Goal: Task Accomplishment & Management: Manage account settings

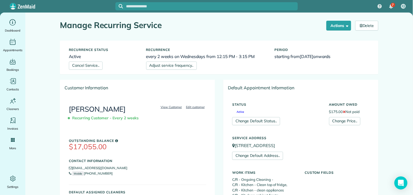
scroll to position [484, 0]
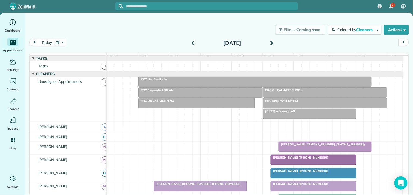
scroll to position [167, 0]
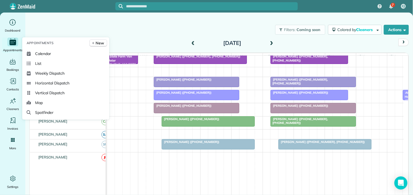
click at [13, 42] on icon "Main" at bounding box center [13, 42] width 8 height 8
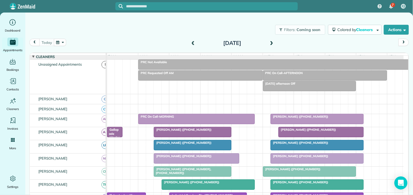
scroll to position [60, 0]
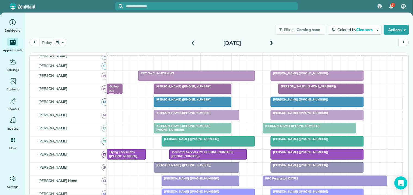
click at [299, 81] on div at bounding box center [317, 76] width 93 height 10
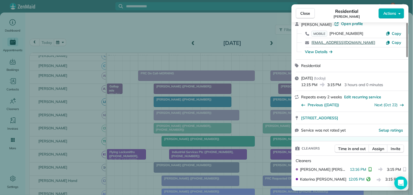
scroll to position [60, 0]
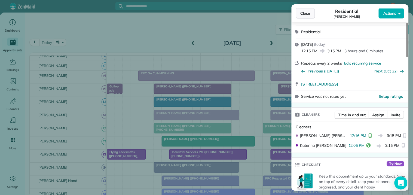
click at [306, 14] on span "Close" at bounding box center [306, 13] width 10 height 5
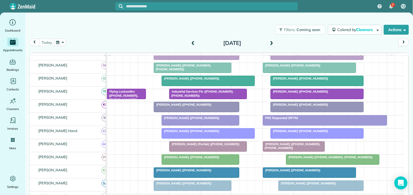
scroll to position [121, 0]
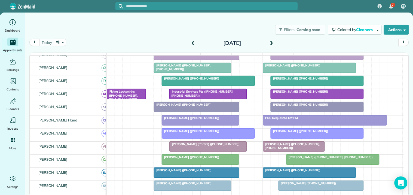
click at [313, 106] on span "Carol Pisarello (+16166333994)" at bounding box center [299, 105] width 58 height 4
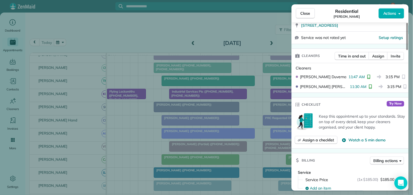
scroll to position [121, 0]
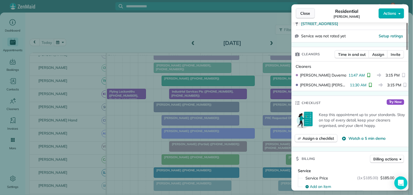
click at [307, 14] on span "Close" at bounding box center [306, 13] width 10 height 5
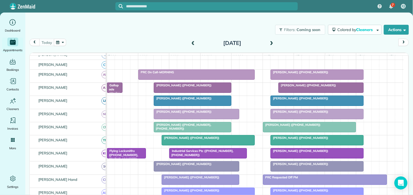
scroll to position [60, 0]
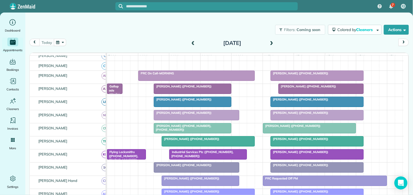
click at [293, 106] on div at bounding box center [317, 102] width 93 height 10
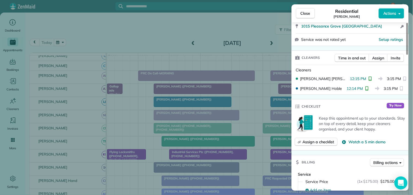
scroll to position [121, 0]
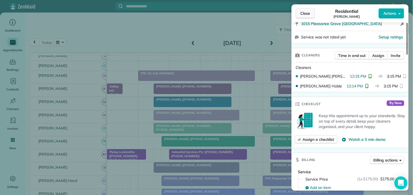
click at [306, 14] on span "Close" at bounding box center [306, 13] width 10 height 5
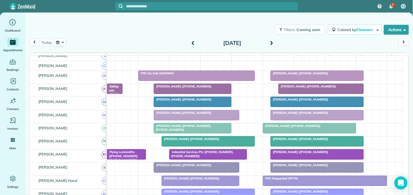
click at [308, 94] on div at bounding box center [321, 89] width 85 height 10
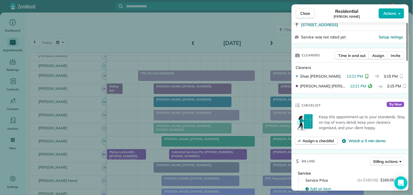
scroll to position [121, 0]
click at [302, 15] on span "Close" at bounding box center [306, 13] width 10 height 5
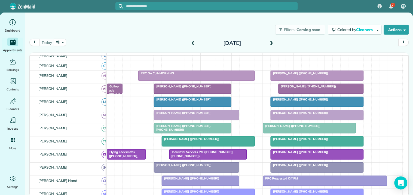
click at [272, 42] on span at bounding box center [272, 43] width 6 height 5
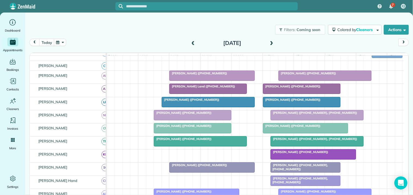
click at [271, 41] on span at bounding box center [272, 43] width 6 height 5
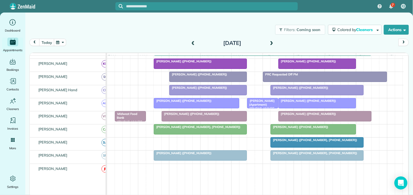
click at [196, 40] on span at bounding box center [193, 43] width 6 height 8
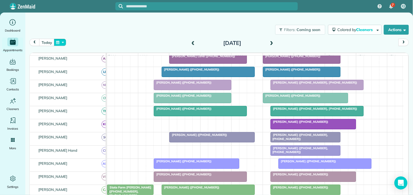
click at [61, 40] on button "button" at bounding box center [60, 42] width 13 height 7
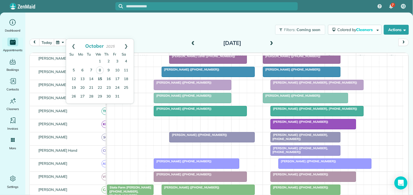
click at [100, 78] on link "15" at bounding box center [100, 79] width 9 height 9
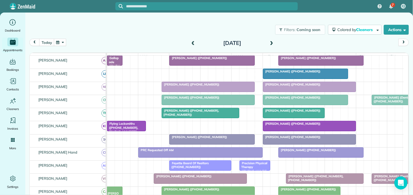
scroll to position [146, 0]
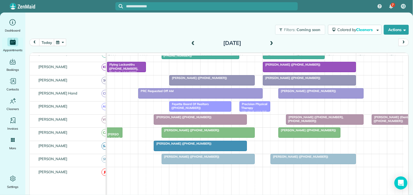
click at [273, 41] on span at bounding box center [272, 43] width 6 height 5
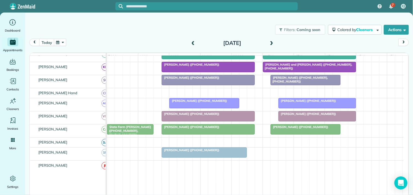
click at [272, 42] on span at bounding box center [272, 43] width 6 height 5
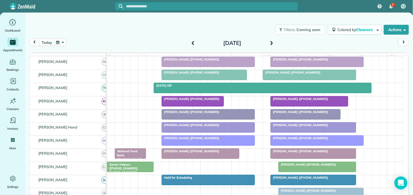
scroll to position [96, 0]
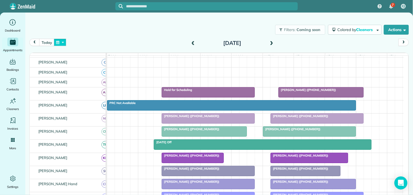
click at [63, 39] on button "button" at bounding box center [60, 42] width 13 height 7
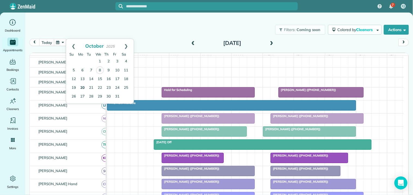
click at [82, 86] on link "20" at bounding box center [82, 88] width 9 height 9
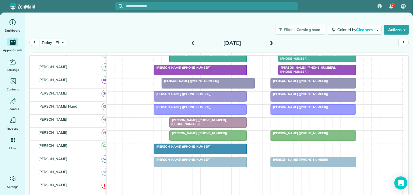
scroll to position [156, 0]
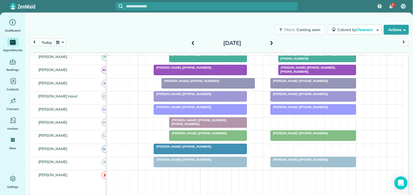
click at [274, 41] on span at bounding box center [272, 43] width 6 height 5
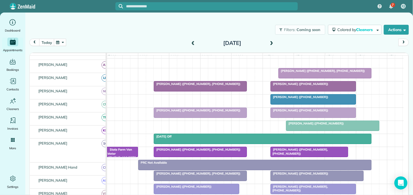
scroll to position [54, 0]
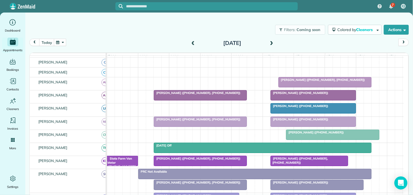
click at [61, 42] on button "button" at bounding box center [60, 42] width 13 height 7
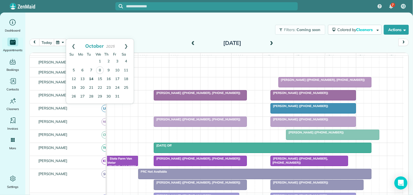
click at [91, 78] on link "14" at bounding box center [91, 79] width 9 height 9
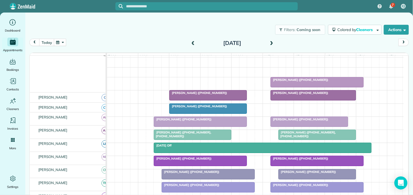
scroll to position [65, 0]
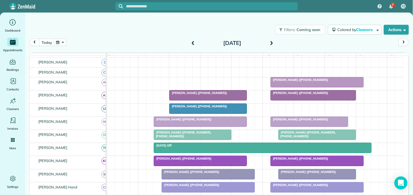
click at [305, 127] on div at bounding box center [309, 122] width 77 height 10
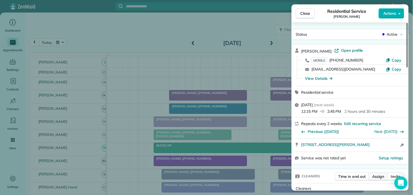
click at [379, 175] on span "Assign" at bounding box center [379, 176] width 12 height 5
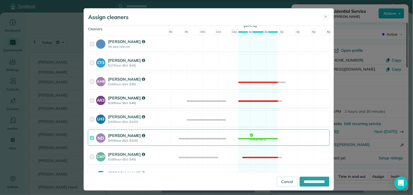
scroll to position [60, 0]
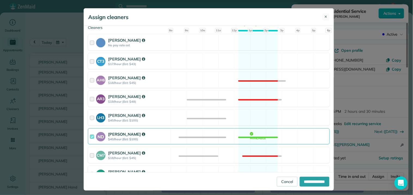
click at [325, 17] on span "✕" at bounding box center [326, 16] width 3 height 5
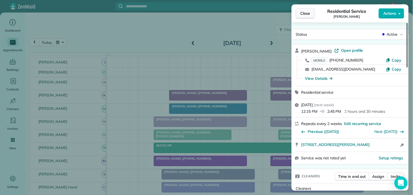
click at [309, 12] on span "Close" at bounding box center [306, 13] width 10 height 5
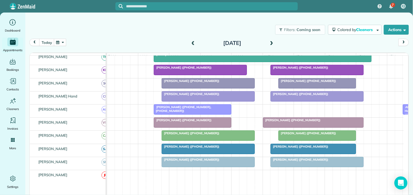
scroll to position [5, 0]
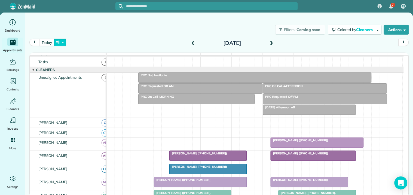
click at [62, 42] on button "button" at bounding box center [60, 42] width 13 height 7
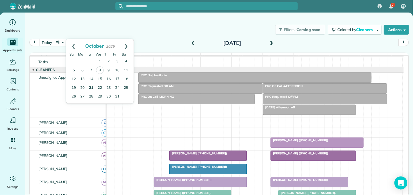
click at [93, 87] on link "21" at bounding box center [91, 88] width 9 height 9
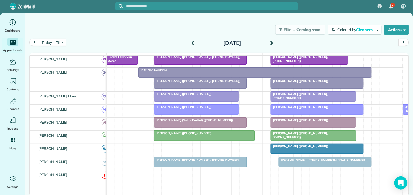
click at [208, 83] on span "Cynthia Phelan (+16034898597, +16034010351)" at bounding box center [197, 81] width 87 height 4
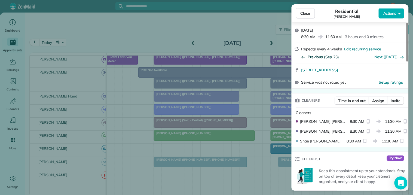
click at [321, 57] on span "Previous (Sep 23)" at bounding box center [323, 56] width 31 height 5
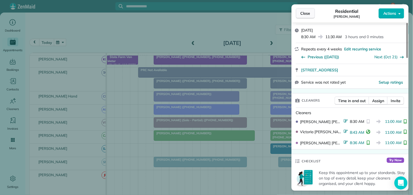
click at [309, 10] on button "Close" at bounding box center [305, 13] width 19 height 10
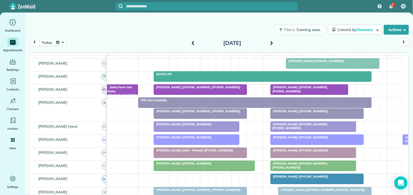
click at [210, 118] on div at bounding box center [200, 114] width 93 height 10
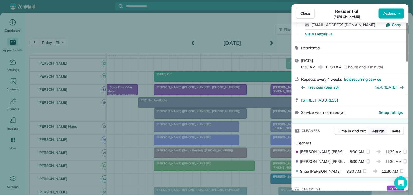
click at [378, 133] on span "Assign" at bounding box center [379, 130] width 12 height 5
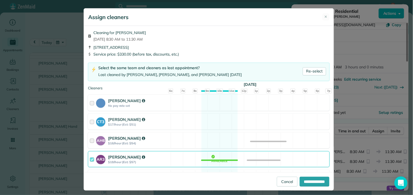
click at [212, 146] on div "AH6 Ashley Hudson $18/hour (Est: $54) Available" at bounding box center [209, 140] width 242 height 16
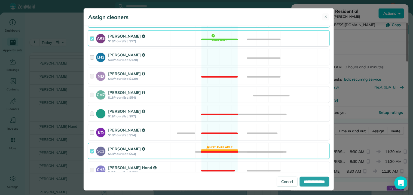
click at [219, 149] on div "SC3 Stephanie Cruz $18/hour (Est: $54) Not available" at bounding box center [209, 151] width 242 height 16
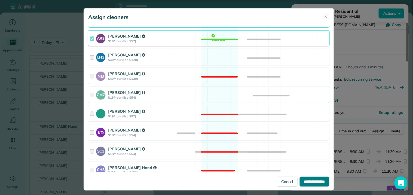
click at [318, 181] on input "**********" at bounding box center [315, 182] width 30 height 10
type input "**********"
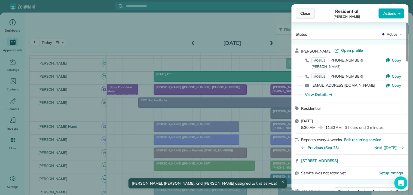
click at [306, 14] on span "Close" at bounding box center [306, 13] width 10 height 5
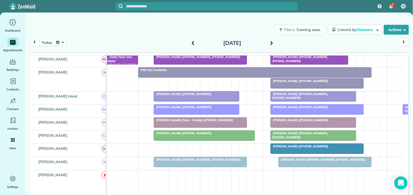
click at [273, 41] on span at bounding box center [272, 43] width 6 height 5
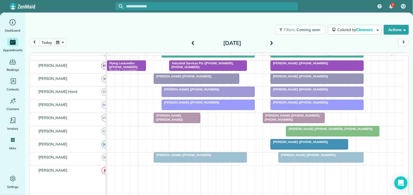
scroll to position [160, 0]
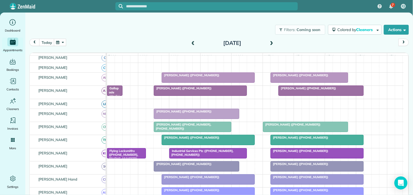
click at [273, 42] on span at bounding box center [272, 43] width 6 height 5
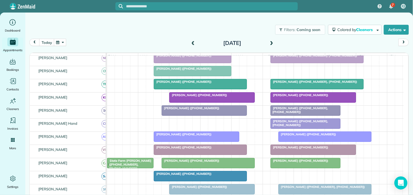
scroll to position [110, 0]
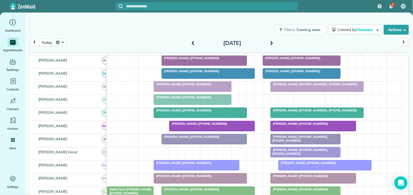
click at [273, 42] on span at bounding box center [272, 43] width 6 height 5
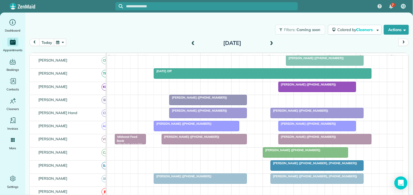
scroll to position [126, 0]
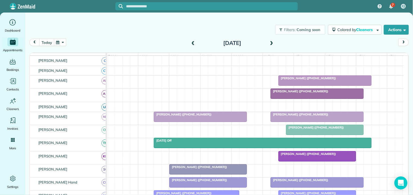
click at [298, 93] on div "Cheryl Turner (+16788733543)" at bounding box center [317, 91] width 90 height 4
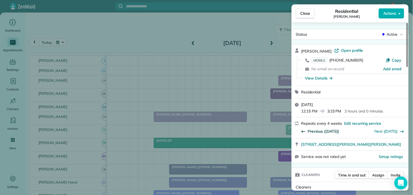
click at [323, 131] on span "Previous (Sep 26)" at bounding box center [324, 131] width 32 height 5
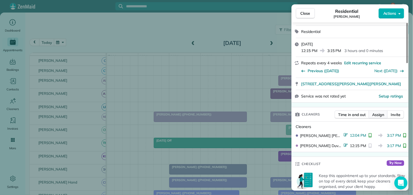
click at [380, 113] on span "Assign" at bounding box center [379, 114] width 12 height 5
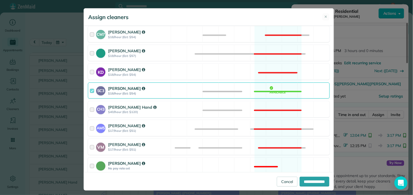
scroll to position [260, 0]
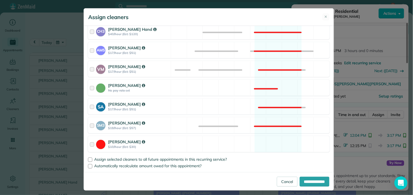
click at [88, 157] on div "Assign selected cleaners to all future appointments in this recurring service? …" at bounding box center [209, 161] width 242 height 13
click at [88, 158] on div at bounding box center [90, 160] width 4 height 4
click at [304, 181] on input "**********" at bounding box center [315, 182] width 30 height 10
type input "**********"
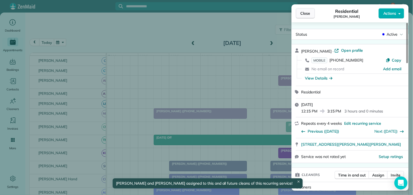
click at [309, 12] on span "Close" at bounding box center [306, 13] width 10 height 5
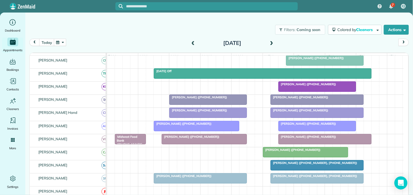
scroll to position [89, 0]
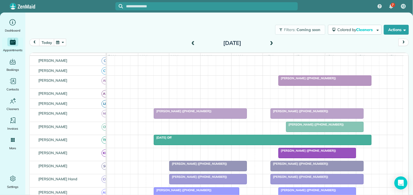
click at [62, 43] on button "button" at bounding box center [60, 42] width 13 height 7
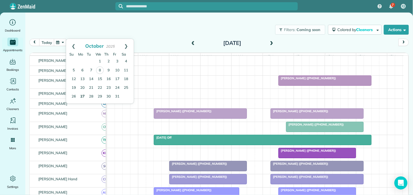
click at [82, 94] on link "27" at bounding box center [82, 96] width 9 height 9
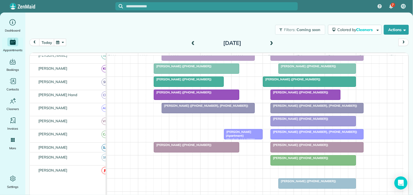
scroll to position [131, 0]
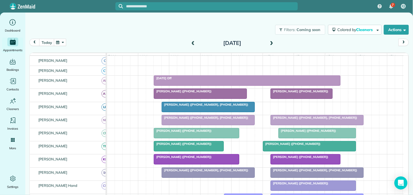
click at [273, 41] on span at bounding box center [272, 43] width 6 height 5
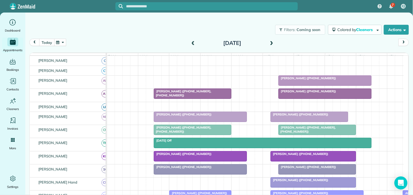
click at [49, 42] on button "today" at bounding box center [46, 42] width 15 height 7
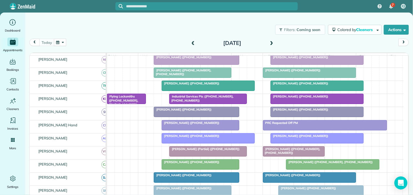
click at [271, 42] on span at bounding box center [272, 43] width 6 height 5
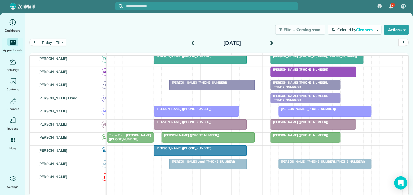
click at [273, 42] on span at bounding box center [272, 43] width 6 height 5
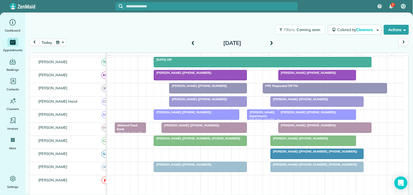
scroll to position [79, 0]
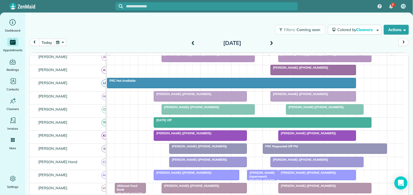
click at [193, 41] on span at bounding box center [193, 43] width 6 height 5
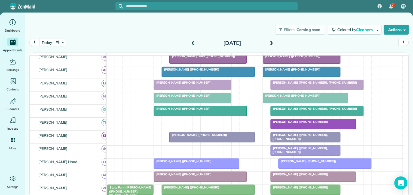
scroll to position [134, 0]
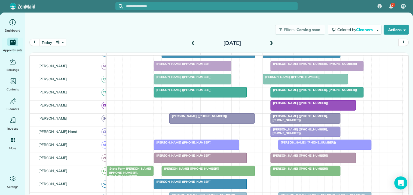
click at [273, 42] on span at bounding box center [272, 43] width 6 height 5
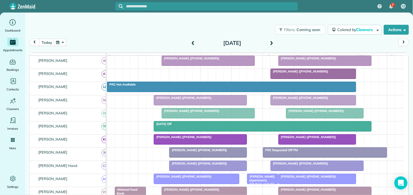
scroll to position [109, 0]
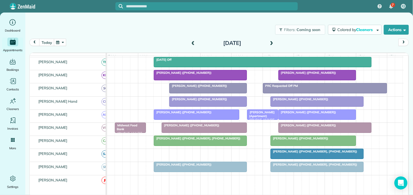
click at [195, 42] on span at bounding box center [193, 43] width 6 height 5
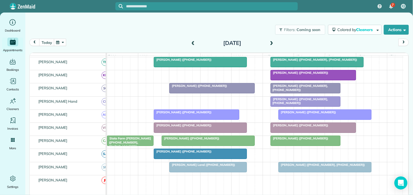
click at [217, 127] on div "Megan Kirklan (+16783608642)" at bounding box center [201, 125] width 90 height 4
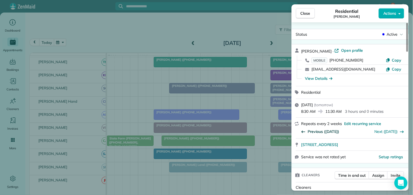
click at [328, 132] on span "Previous (Sep 25)" at bounding box center [324, 131] width 32 height 5
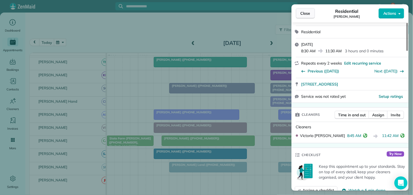
click at [304, 13] on span "Close" at bounding box center [306, 13] width 10 height 5
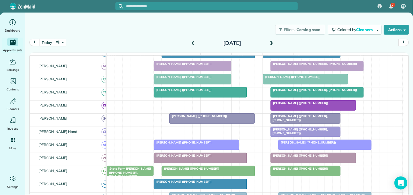
click at [188, 157] on div "Megan Kirklan (+16783608642)" at bounding box center [201, 156] width 90 height 4
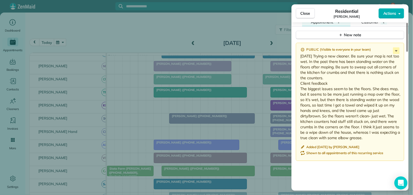
scroll to position [638, 0]
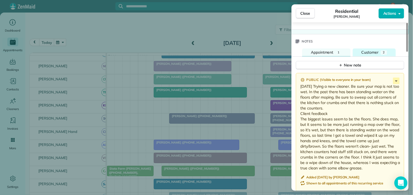
click at [374, 50] on span "Customer" at bounding box center [370, 52] width 17 height 5
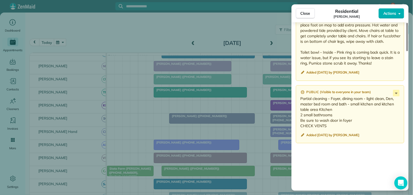
scroll to position [728, 0]
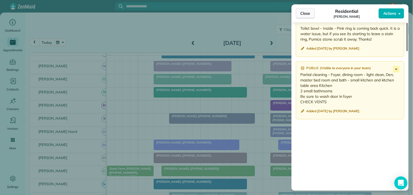
click at [308, 15] on span "Close" at bounding box center [306, 13] width 10 height 5
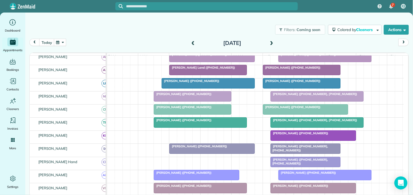
scroll to position [134, 0]
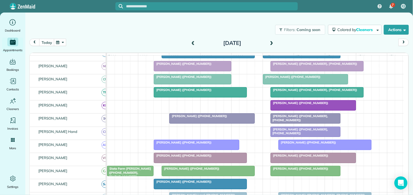
click at [271, 42] on span at bounding box center [272, 43] width 6 height 5
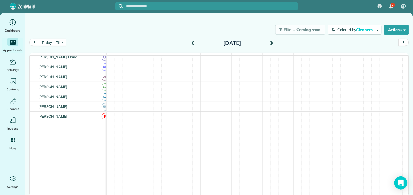
scroll to position [75, 0]
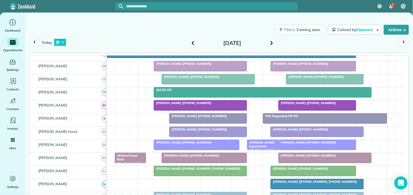
click at [64, 42] on button "button" at bounding box center [60, 42] width 13 height 7
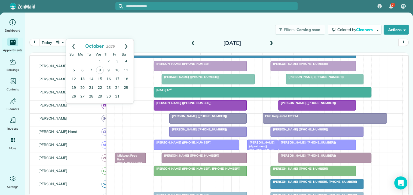
click at [83, 77] on link "13" at bounding box center [82, 79] width 9 height 9
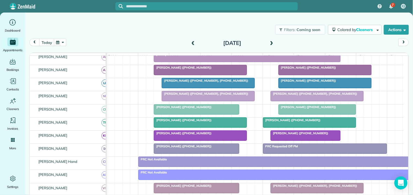
click at [271, 41] on span at bounding box center [272, 43] width 6 height 5
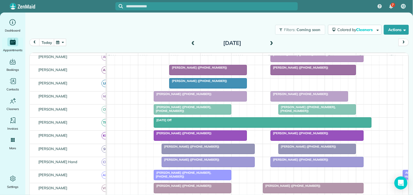
click at [272, 42] on span at bounding box center [272, 43] width 6 height 5
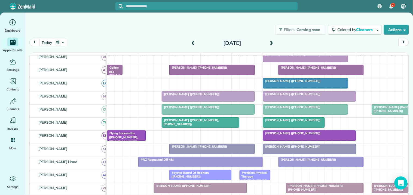
click at [61, 42] on button "button" at bounding box center [60, 42] width 13 height 7
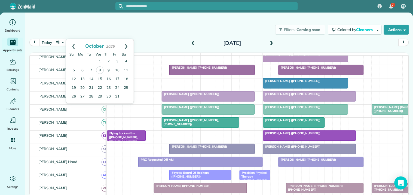
click at [110, 68] on link "9" at bounding box center [108, 70] width 9 height 9
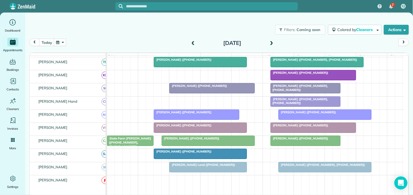
click at [270, 42] on span at bounding box center [272, 43] width 6 height 5
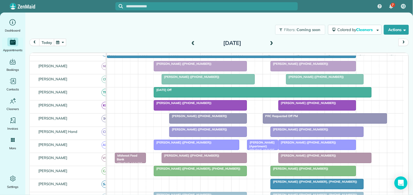
click at [193, 41] on span at bounding box center [193, 43] width 6 height 5
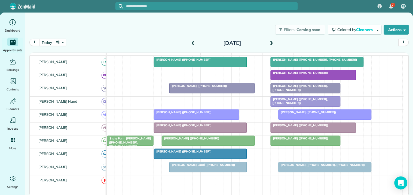
click at [273, 42] on span at bounding box center [272, 43] width 6 height 5
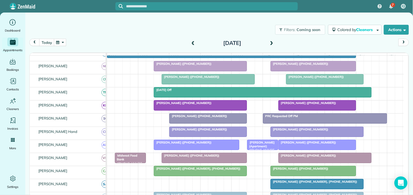
click at [162, 37] on div "Filters: Coming soon Colored by Cleaners Color by Cleaner Color by Team Color b…" at bounding box center [219, 30] width 388 height 18
click at [193, 43] on span at bounding box center [193, 43] width 6 height 5
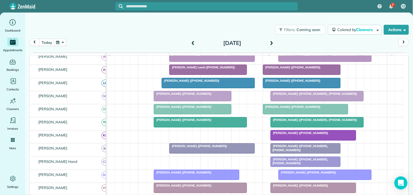
scroll to position [104, 0]
click at [61, 42] on button "button" at bounding box center [60, 42] width 13 height 7
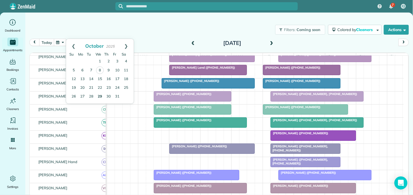
click at [100, 95] on link "29" at bounding box center [100, 96] width 9 height 9
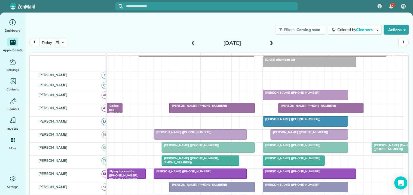
scroll to position [90, 0]
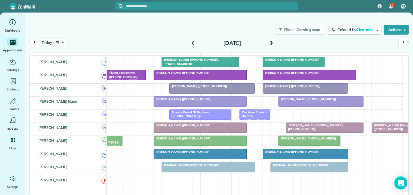
click at [271, 42] on span at bounding box center [272, 43] width 6 height 5
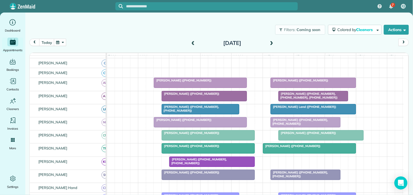
scroll to position [60, 0]
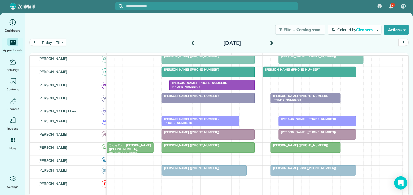
click at [274, 41] on span at bounding box center [272, 43] width 6 height 5
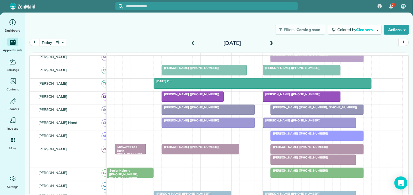
scroll to position [145, 0]
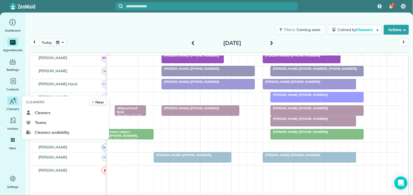
click at [12, 102] on icon "Main" at bounding box center [13, 101] width 8 height 8
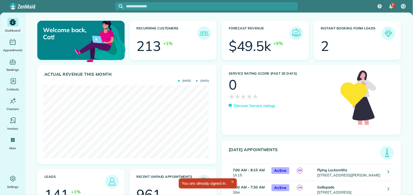
scroll to position [74, 166]
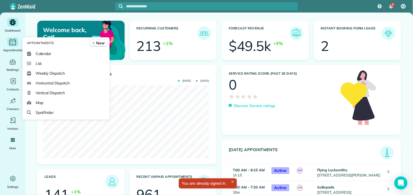
click at [11, 44] on icon "Main" at bounding box center [12, 42] width 8 height 8
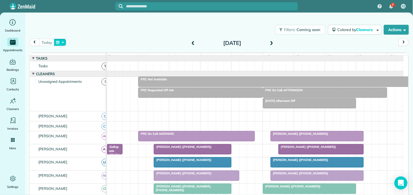
click at [63, 43] on button "button" at bounding box center [60, 42] width 13 height 7
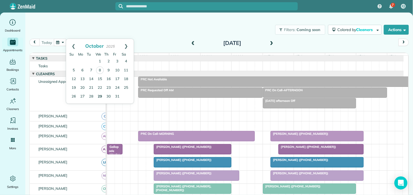
click at [100, 97] on link "29" at bounding box center [100, 96] width 9 height 9
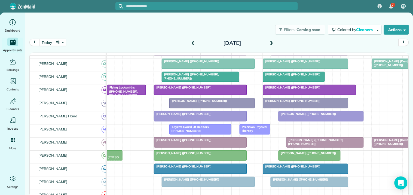
scroll to position [151, 0]
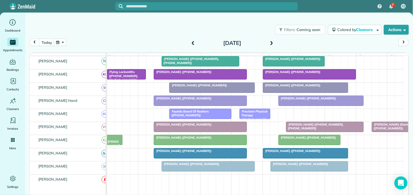
click at [273, 41] on span at bounding box center [272, 43] width 6 height 5
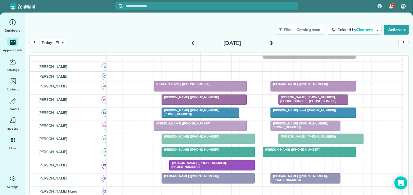
scroll to position [0, 0]
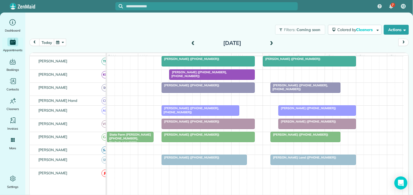
click at [272, 42] on span at bounding box center [272, 43] width 6 height 5
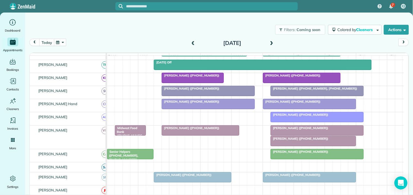
scroll to position [98, 0]
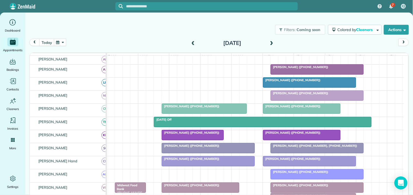
click at [61, 43] on button "button" at bounding box center [60, 42] width 13 height 7
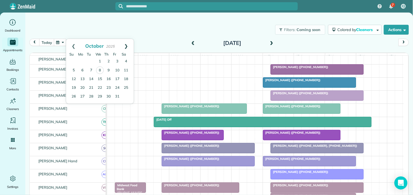
click at [127, 44] on link "Next" at bounding box center [126, 46] width 15 height 14
click at [82, 69] on link "3" at bounding box center [82, 70] width 9 height 9
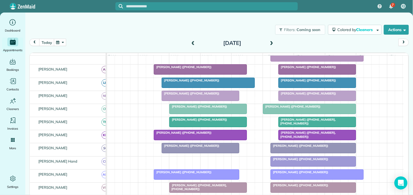
scroll to position [74, 0]
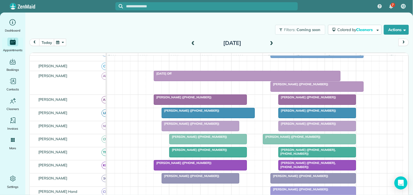
click at [303, 92] on div at bounding box center [317, 87] width 93 height 10
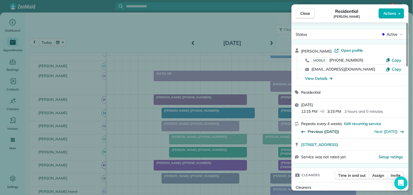
click at [323, 132] on span "Previous (Oct 06)" at bounding box center [324, 131] width 32 height 5
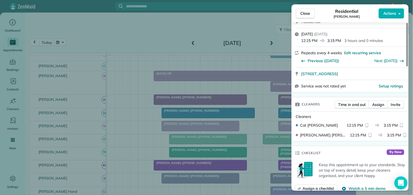
scroll to position [60, 0]
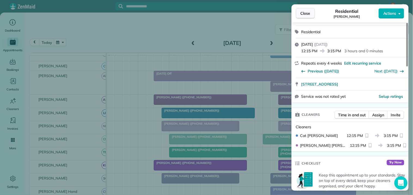
click at [306, 15] on span "Close" at bounding box center [306, 13] width 10 height 5
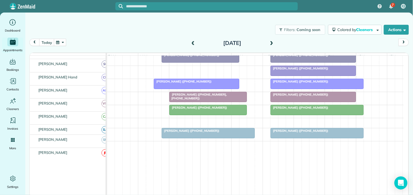
scroll to position [195, 0]
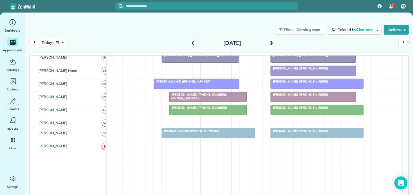
click at [273, 42] on span at bounding box center [272, 43] width 6 height 5
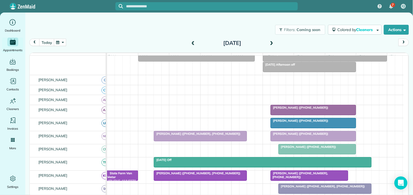
scroll to position [23, 0]
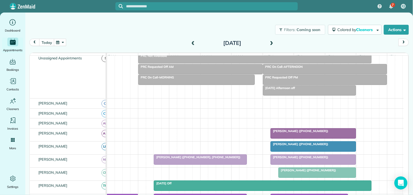
click at [272, 41] on span at bounding box center [272, 43] width 6 height 5
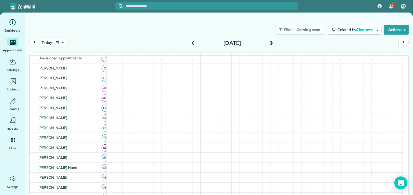
scroll to position [0, 0]
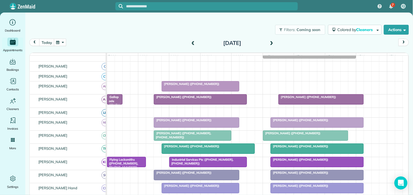
click at [314, 127] on div at bounding box center [317, 123] width 93 height 10
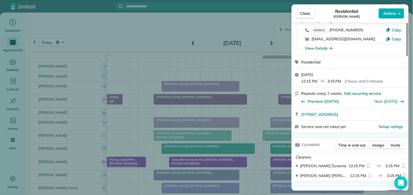
click at [322, 98] on div "Previous (Oct 22)" at bounding box center [321, 100] width 38 height 9
click at [319, 101] on span "Previous (Oct 22)" at bounding box center [324, 101] width 32 height 5
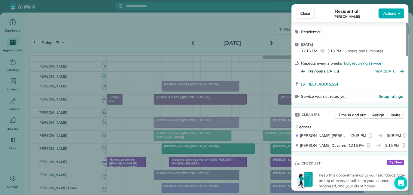
click at [324, 68] on span "Previous (Oct 17)" at bounding box center [324, 70] width 32 height 5
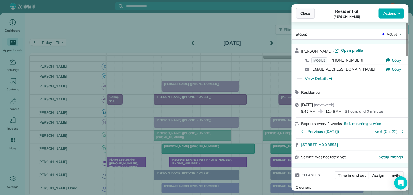
click at [307, 13] on span "Close" at bounding box center [306, 13] width 10 height 5
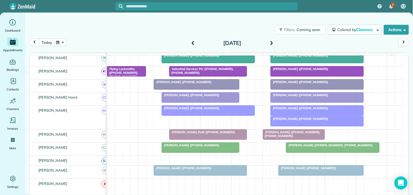
click at [301, 115] on div at bounding box center [317, 111] width 93 height 10
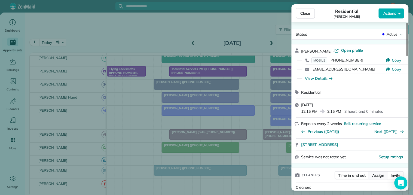
click at [380, 174] on span "Assign" at bounding box center [379, 175] width 12 height 5
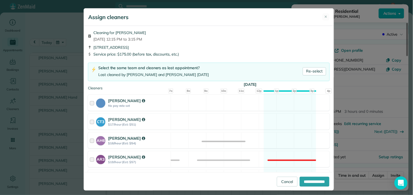
click at [282, 136] on div "AH6 Ashley Hudson $18/hour (Est: $54) Available" at bounding box center [209, 140] width 242 height 16
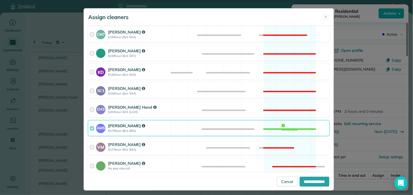
click at [282, 127] on div "AM5 Amanda Minix $17/hour (Est: $51) Available" at bounding box center [209, 128] width 242 height 16
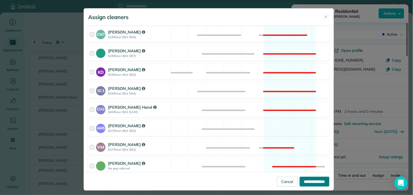
click at [313, 181] on input "**********" at bounding box center [315, 182] width 30 height 10
type input "**********"
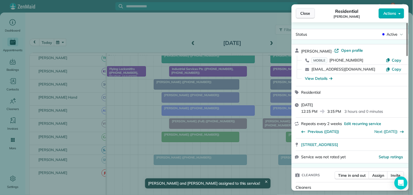
click at [307, 14] on span "Close" at bounding box center [306, 13] width 10 height 5
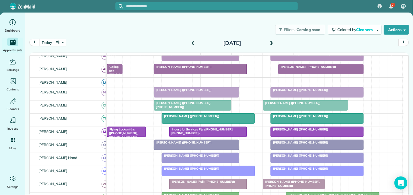
click at [270, 42] on span at bounding box center [272, 43] width 6 height 5
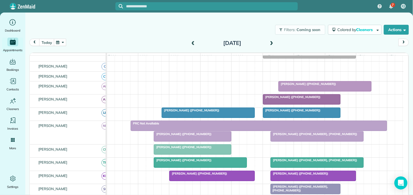
click at [189, 141] on div at bounding box center [192, 137] width 77 height 10
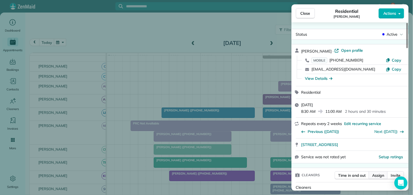
click at [382, 176] on span "Assign" at bounding box center [379, 175] width 12 height 5
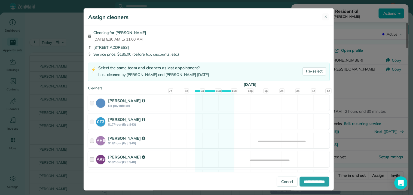
click at [209, 158] on div "AR3 Amy Reid $19/hour (Est: $48) Available" at bounding box center [209, 159] width 242 height 16
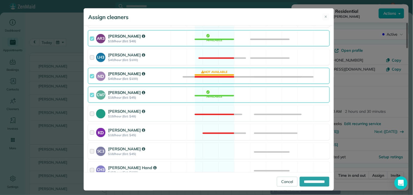
click at [219, 74] on div "ND Nathalie Duverna $40/hour (Est: $100) Not available" at bounding box center [209, 76] width 242 height 16
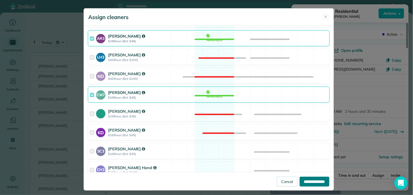
click at [315, 182] on input "**********" at bounding box center [315, 182] width 30 height 10
type input "**********"
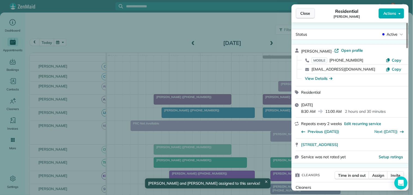
click at [309, 13] on span "Close" at bounding box center [306, 13] width 10 height 5
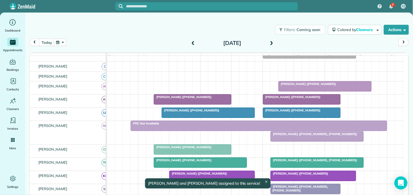
click at [299, 141] on div at bounding box center [317, 137] width 93 height 10
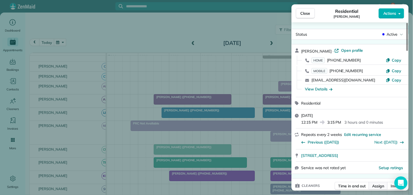
click at [380, 186] on span "Assign" at bounding box center [379, 185] width 12 height 5
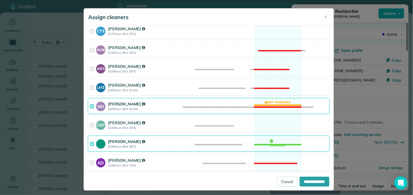
click at [271, 102] on div "ND Nathalie Duverna $40/hour (Est: $120) Not available" at bounding box center [209, 106] width 242 height 16
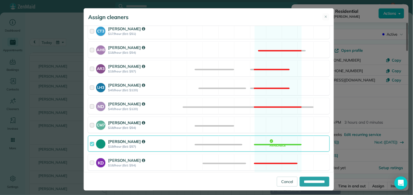
click at [268, 125] on div "CM7 Caitlin Miller $18/hour (Est: $54) Available" at bounding box center [209, 125] width 242 height 16
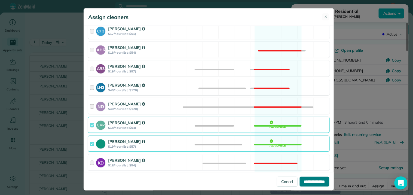
click at [309, 180] on input "**********" at bounding box center [315, 182] width 30 height 10
type input "**********"
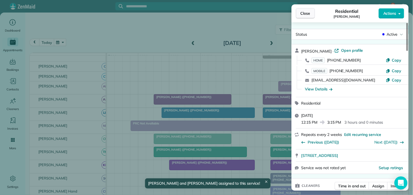
click at [303, 14] on span "Close" at bounding box center [306, 13] width 10 height 5
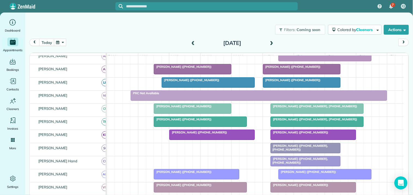
scroll to position [65, 0]
click at [273, 41] on span at bounding box center [272, 43] width 6 height 5
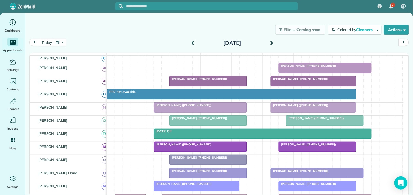
click at [65, 41] on button "button" at bounding box center [60, 42] width 13 height 7
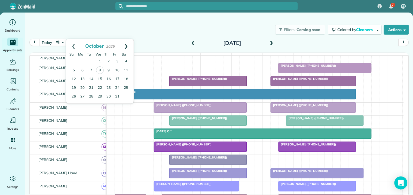
click at [127, 44] on link "Next" at bounding box center [126, 46] width 15 height 14
click at [83, 76] on link "10" at bounding box center [82, 79] width 9 height 9
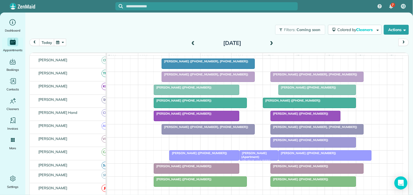
scroll to position [78, 0]
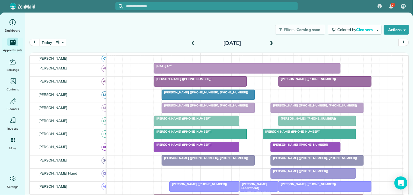
click at [273, 41] on span at bounding box center [272, 43] width 6 height 5
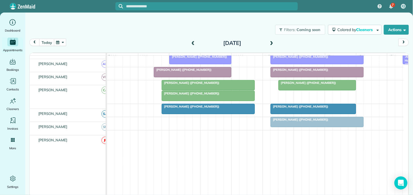
scroll to position [200, 0]
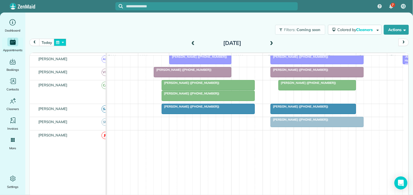
click at [60, 42] on button "button" at bounding box center [60, 42] width 13 height 7
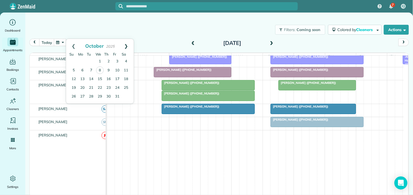
click at [127, 42] on link "Next" at bounding box center [126, 46] width 15 height 14
click at [100, 79] on link "12" at bounding box center [100, 79] width 9 height 9
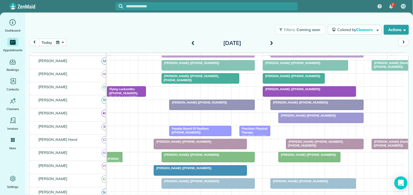
scroll to position [142, 0]
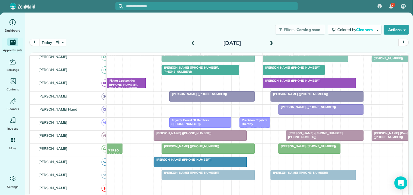
click at [271, 42] on span at bounding box center [272, 43] width 6 height 5
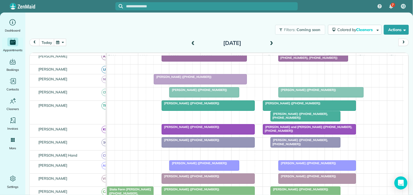
scroll to position [164, 0]
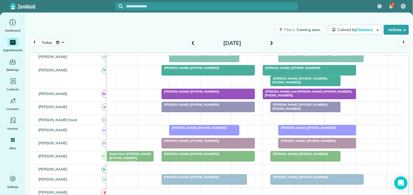
click at [295, 84] on span "Melissa Orme (+16788769253, +14043920319)" at bounding box center [299, 81] width 58 height 8
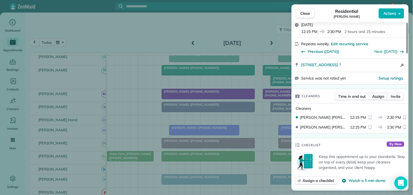
click at [382, 97] on span "Assign" at bounding box center [379, 96] width 12 height 5
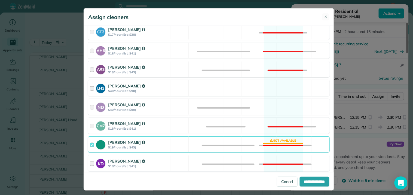
scroll to position [91, 0]
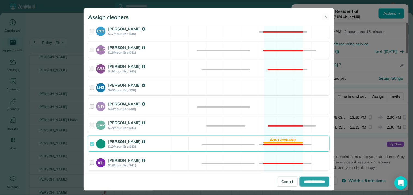
click at [275, 143] on div "Tamara Mitchell $19/hour (Est: $43) Not available" at bounding box center [209, 144] width 242 height 16
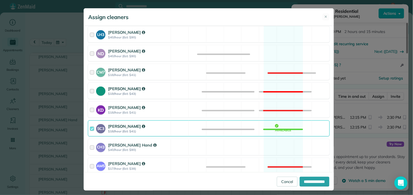
scroll to position [151, 0]
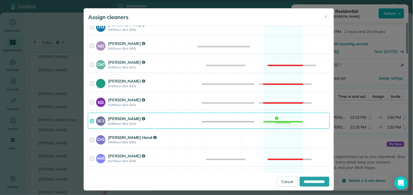
click at [275, 142] on div "CH3 Cortney Hand $40/hour (Est: $90) Available" at bounding box center [209, 140] width 242 height 16
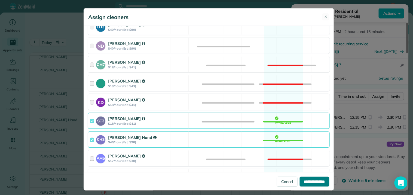
click at [313, 181] on input "**********" at bounding box center [315, 182] width 30 height 10
type input "**********"
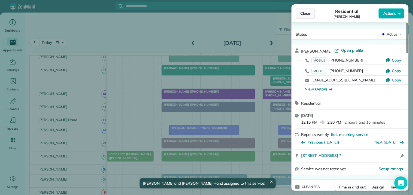
click at [312, 14] on button "Close" at bounding box center [305, 13] width 19 height 10
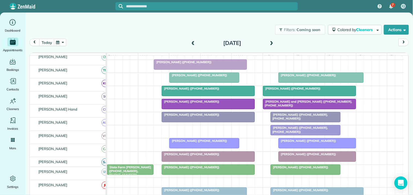
scroll to position [133, 0]
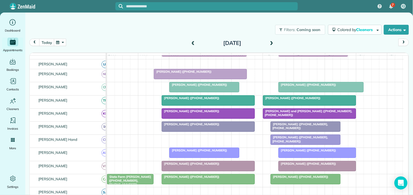
click at [272, 43] on span at bounding box center [272, 43] width 6 height 5
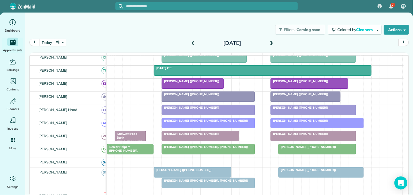
scroll to position [177, 0]
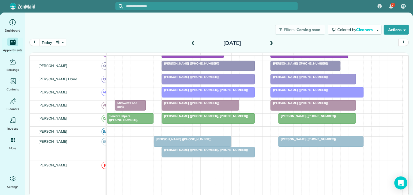
click at [210, 157] on div at bounding box center [208, 152] width 93 height 10
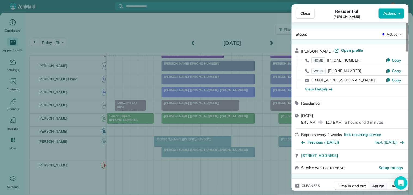
click at [380, 187] on span "Assign" at bounding box center [379, 185] width 12 height 5
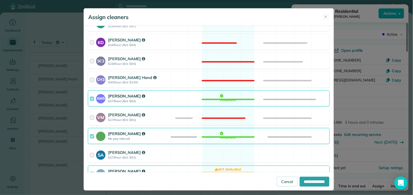
scroll to position [212, 0]
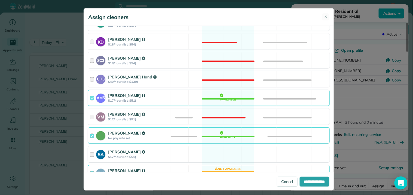
click at [220, 156] on div "SA Stephanie Allen $17/hour (Est: $51) Available" at bounding box center [209, 154] width 242 height 16
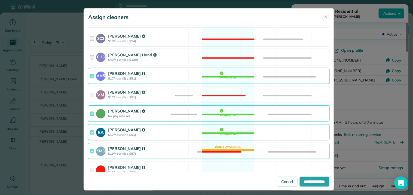
scroll to position [242, 0]
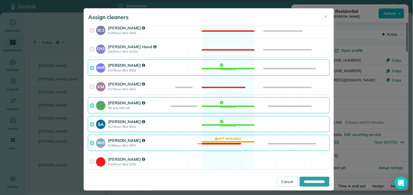
click at [227, 141] on div "SM3 Shae Morris $19/hour (Est: $57) Not available" at bounding box center [209, 143] width 242 height 16
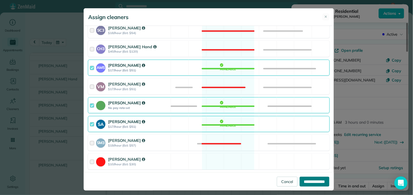
click at [312, 183] on input "**********" at bounding box center [315, 182] width 30 height 10
type input "**********"
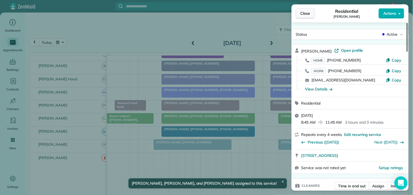
click at [309, 11] on span "Close" at bounding box center [306, 13] width 10 height 5
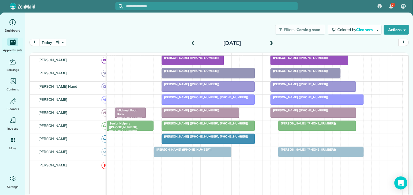
scroll to position [177, 0]
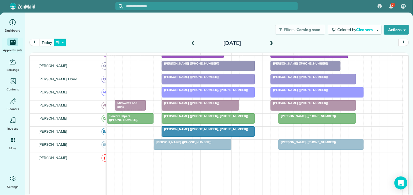
click at [63, 42] on button "button" at bounding box center [60, 42] width 13 height 7
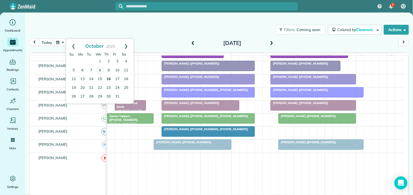
click at [108, 79] on link "16" at bounding box center [108, 79] width 9 height 9
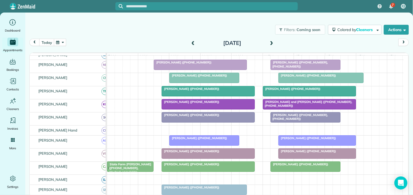
scroll to position [150, 0]
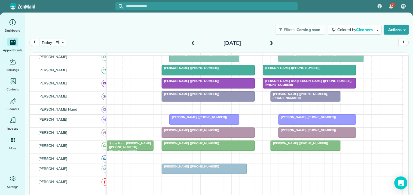
click at [273, 42] on span at bounding box center [272, 43] width 6 height 5
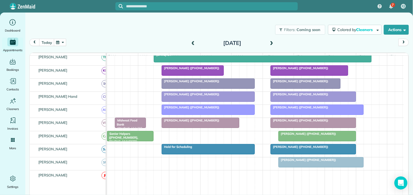
scroll to position [139, 0]
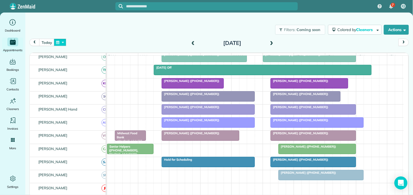
click at [63, 43] on button "button" at bounding box center [60, 42] width 13 height 7
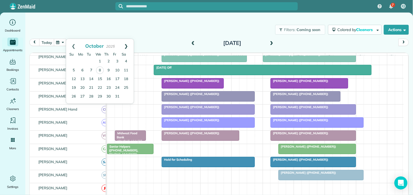
click at [129, 44] on link "Next" at bounding box center [126, 46] width 15 height 14
click at [118, 78] on link "14" at bounding box center [117, 79] width 9 height 9
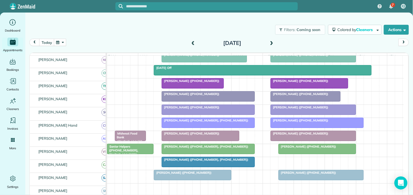
scroll to position [147, 0]
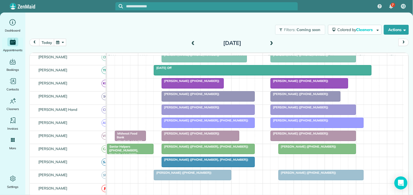
click at [173, 5] on input "text" at bounding box center [212, 6] width 172 height 4
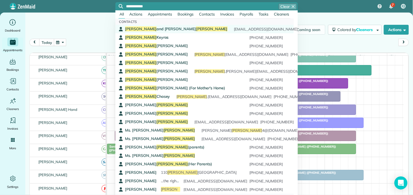
type input "**********"
click at [148, 27] on span "Cheryl and Raji Allen" at bounding box center [176, 28] width 102 height 5
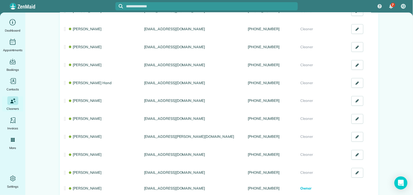
scroll to position [212, 0]
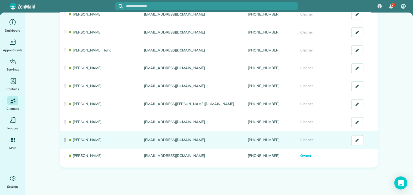
click at [83, 140] on link "[PERSON_NAME]" at bounding box center [85, 140] width 34 height 4
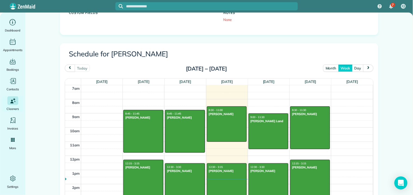
scroll to position [212, 0]
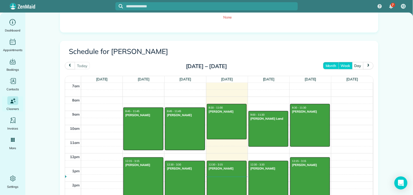
click at [325, 66] on button "month" at bounding box center [331, 65] width 16 height 7
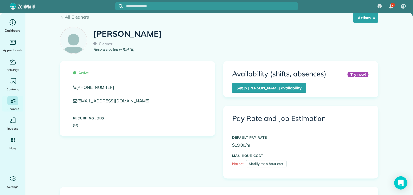
scroll to position [0, 0]
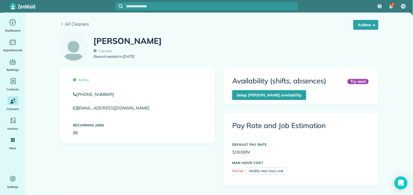
click at [71, 22] on span "All Cleaners" at bounding box center [222, 24] width 314 height 7
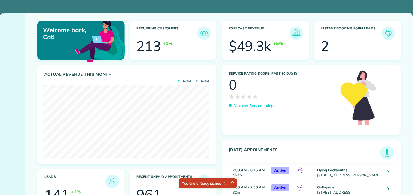
scroll to position [74, 166]
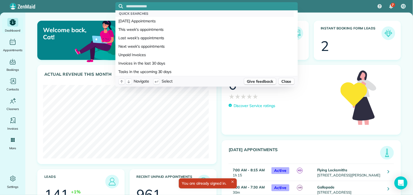
click at [159, 5] on input "text" at bounding box center [212, 6] width 172 height 4
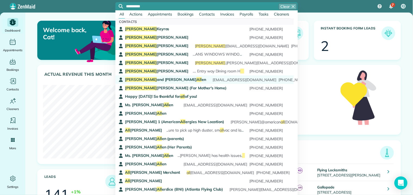
type input "**********"
click at [148, 80] on span "[PERSON_NAME] and [PERSON_NAME] All en" at bounding box center [165, 79] width 81 height 5
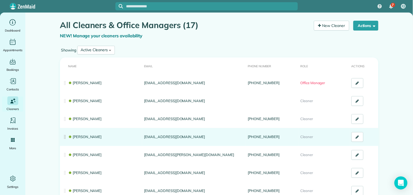
click at [75, 138] on link "[PERSON_NAME]" at bounding box center [85, 137] width 34 height 4
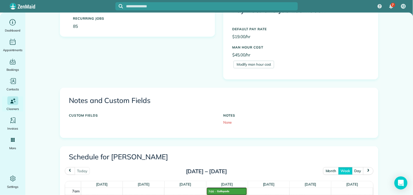
scroll to position [181, 0]
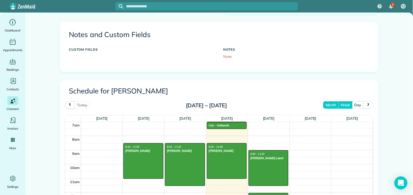
click at [329, 105] on button "month" at bounding box center [331, 104] width 16 height 7
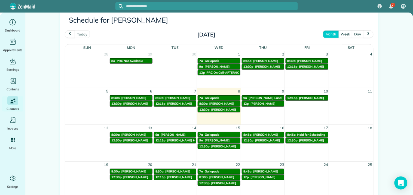
scroll to position [242, 0]
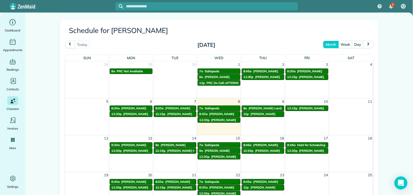
click at [366, 43] on span "next" at bounding box center [368, 45] width 4 height 4
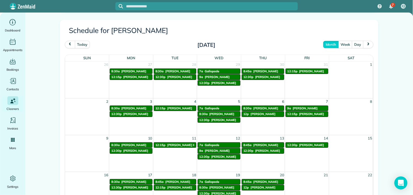
click at [69, 45] on span "prev" at bounding box center [70, 45] width 4 height 4
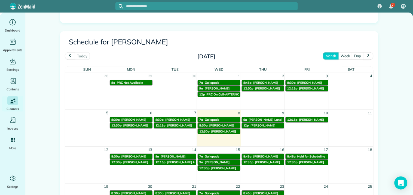
scroll to position [212, 0]
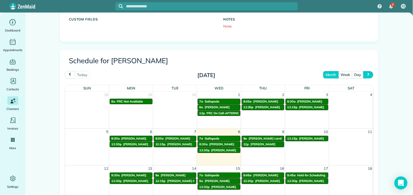
click at [366, 73] on span "next" at bounding box center [368, 75] width 4 height 4
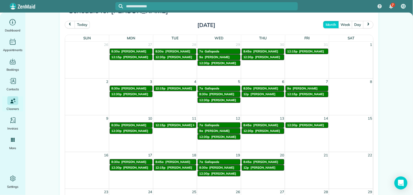
scroll to position [272, 0]
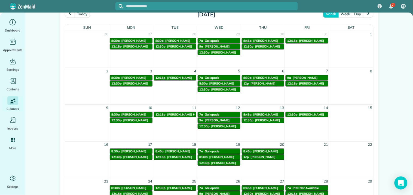
click at [311, 115] on span "Jimena Guerra" at bounding box center [311, 115] width 25 height 4
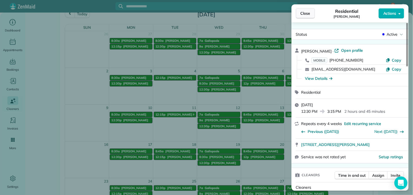
click at [306, 13] on span "Close" at bounding box center [306, 13] width 10 height 5
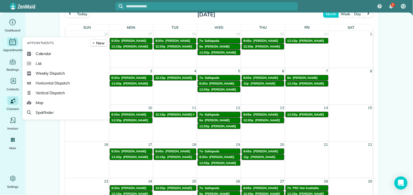
click at [13, 41] on icon "Main" at bounding box center [12, 42] width 8 height 8
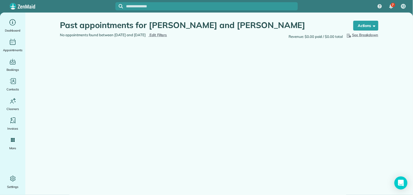
click at [167, 33] on span "Edit Filters" at bounding box center [159, 35] width 18 height 4
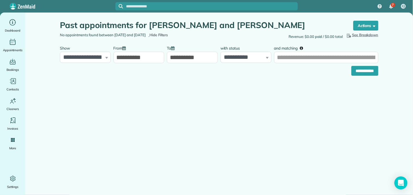
click at [142, 54] on input "**********" at bounding box center [139, 57] width 51 height 11
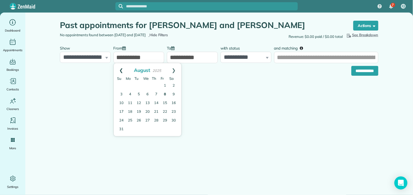
click at [118, 66] on link "Prev" at bounding box center [121, 70] width 15 height 14
click at [121, 87] on link "1" at bounding box center [121, 85] width 9 height 9
type input "**********"
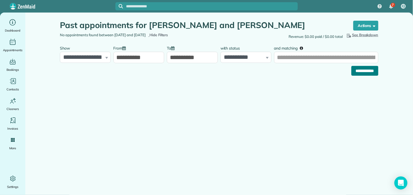
click at [366, 71] on input "**********" at bounding box center [365, 71] width 27 height 10
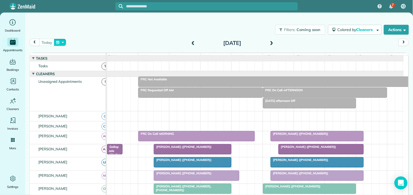
click at [59, 42] on button "button" at bounding box center [60, 42] width 13 height 7
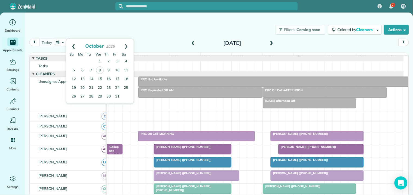
click at [74, 44] on link "Prev" at bounding box center [73, 46] width 15 height 14
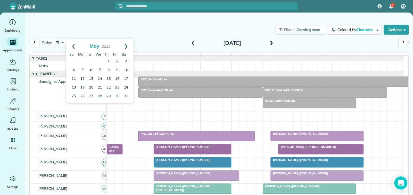
click at [74, 44] on link "Prev" at bounding box center [73, 46] width 15 height 14
click at [93, 94] on link "25" at bounding box center [91, 96] width 9 height 9
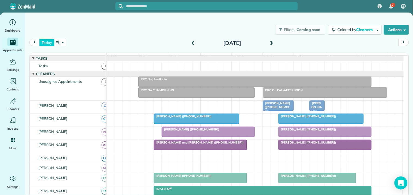
click at [48, 42] on button "today" at bounding box center [46, 42] width 15 height 7
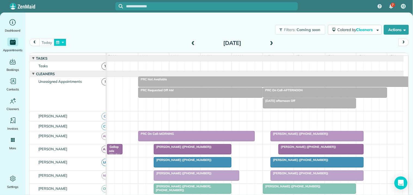
click at [60, 44] on button "button" at bounding box center [60, 42] width 13 height 7
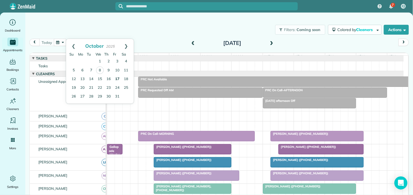
click at [120, 76] on link "17" at bounding box center [117, 79] width 9 height 9
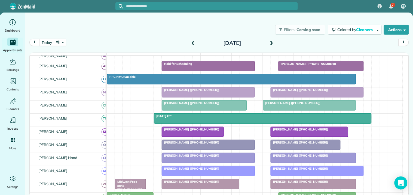
click at [62, 42] on button "button" at bounding box center [60, 42] width 13 height 7
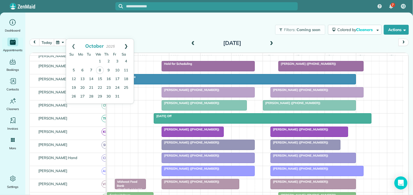
click at [127, 43] on link "Next" at bounding box center [126, 46] width 15 height 14
click at [119, 77] on link "14" at bounding box center [117, 79] width 9 height 9
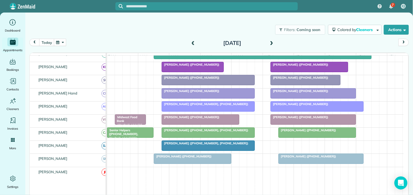
click at [61, 41] on button "button" at bounding box center [60, 42] width 13 height 7
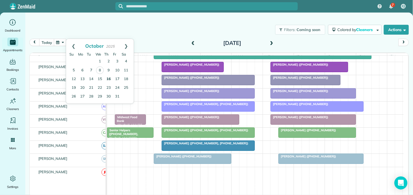
click at [109, 78] on link "16" at bounding box center [108, 79] width 9 height 9
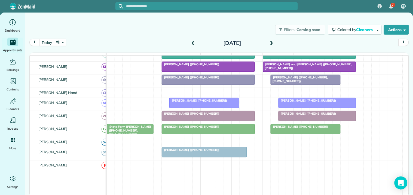
click at [62, 39] on button "button" at bounding box center [60, 42] width 13 height 7
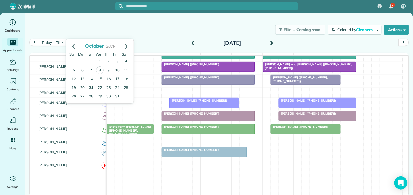
click at [91, 86] on link "21" at bounding box center [91, 88] width 9 height 9
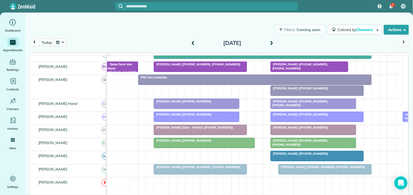
scroll to position [128, 0]
click at [61, 41] on button "button" at bounding box center [60, 42] width 13 height 7
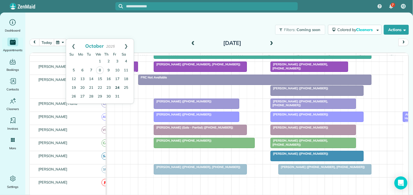
click at [119, 86] on link "24" at bounding box center [117, 88] width 9 height 9
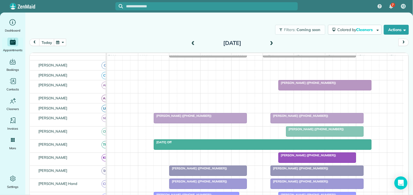
click at [62, 41] on button "button" at bounding box center [60, 42] width 13 height 7
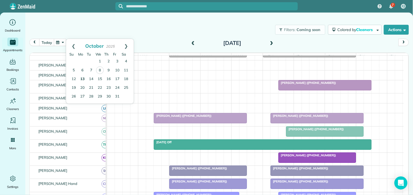
click at [83, 78] on link "13" at bounding box center [82, 79] width 9 height 9
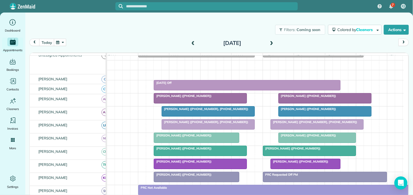
scroll to position [40, 0]
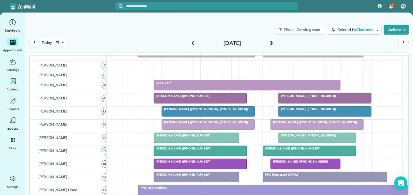
click at [273, 41] on span at bounding box center [272, 43] width 6 height 5
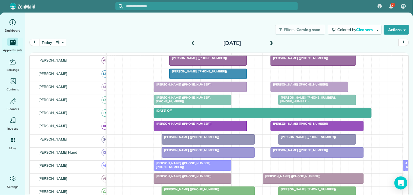
scroll to position [92, 0]
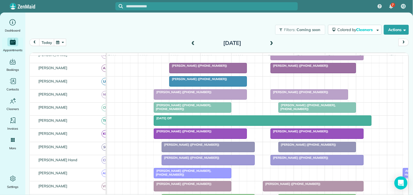
click at [273, 41] on span at bounding box center [272, 43] width 6 height 5
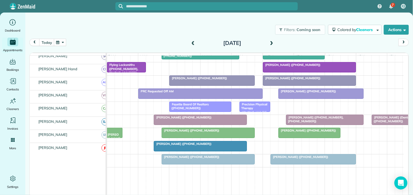
scroll to position [158, 0]
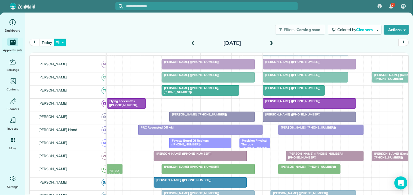
click at [61, 42] on button "button" at bounding box center [60, 42] width 13 height 7
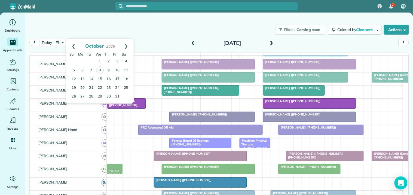
click at [119, 77] on link "17" at bounding box center [117, 79] width 9 height 9
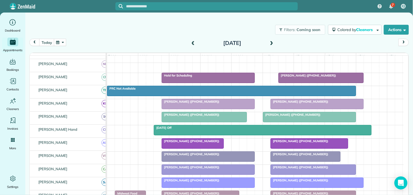
scroll to position [59, 0]
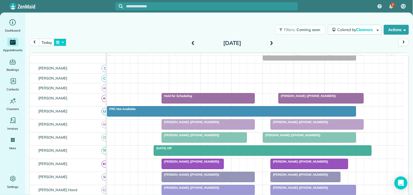
click at [61, 39] on button "button" at bounding box center [60, 42] width 13 height 7
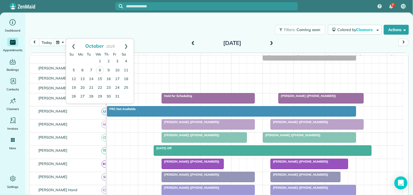
click at [218, 98] on div "Hold for Scheduling" at bounding box center [208, 96] width 90 height 4
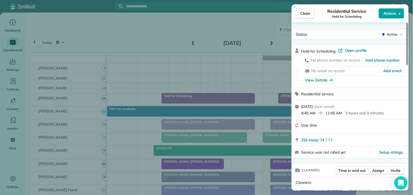
click at [396, 11] on span "Actions" at bounding box center [389, 13] width 13 height 5
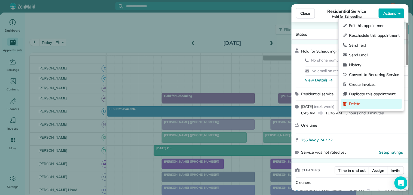
click at [355, 103] on span "Delete" at bounding box center [374, 103] width 51 height 5
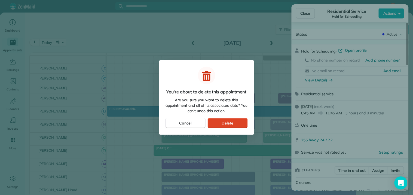
click at [232, 120] on span "Delete" at bounding box center [228, 122] width 12 height 5
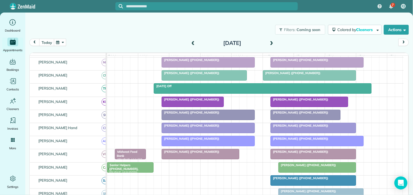
scroll to position [89, 0]
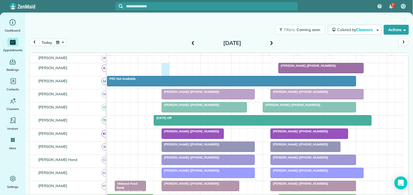
click at [165, 71] on div "Jimena Guerra (+14706818453)" at bounding box center [255, 69] width 297 height 13
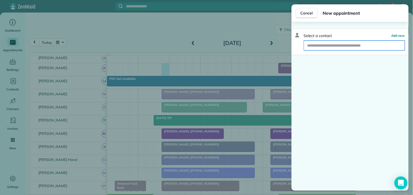
click at [331, 42] on input "text" at bounding box center [354, 46] width 101 height 10
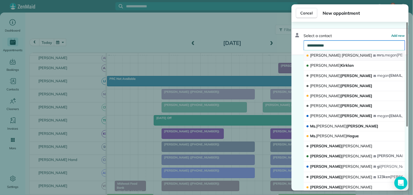
type input "**********"
click at [342, 57] on span "Martin" at bounding box center [357, 55] width 31 height 5
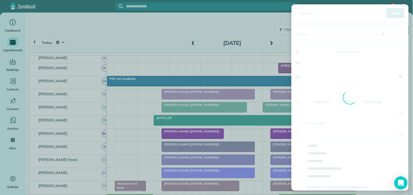
type input "**********"
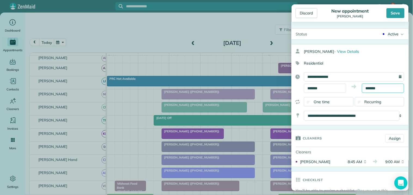
click at [377, 88] on input "*******" at bounding box center [383, 88] width 42 height 9
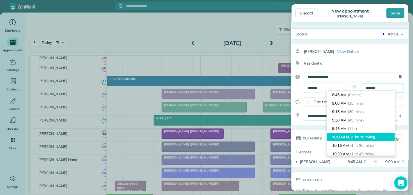
scroll to position [60, 0]
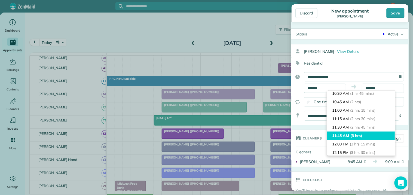
type input "********"
click at [355, 132] on li "11:45 AM (3 hrs)" at bounding box center [361, 136] width 68 height 8
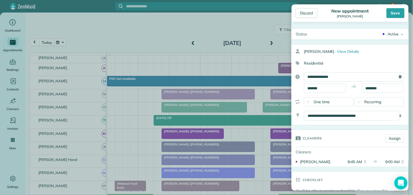
click at [375, 101] on span "Recurring" at bounding box center [373, 101] width 17 height 5
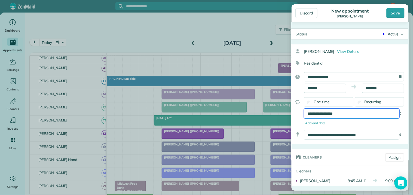
click at [339, 113] on select "**********" at bounding box center [352, 114] width 96 height 10
select select "**********"
click at [304, 109] on select "**********" at bounding box center [352, 114] width 96 height 10
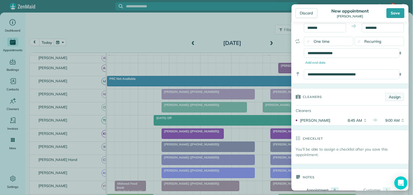
click at [392, 97] on link "Assign" at bounding box center [395, 97] width 19 height 8
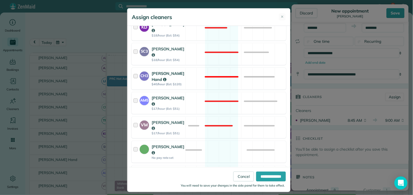
scroll to position [272, 0]
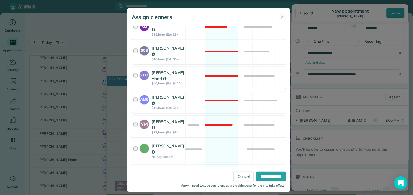
click at [217, 165] on div "SA Stephanie Allen $17/hour (Est: $51) Available" at bounding box center [209, 176] width 155 height 22
click at [268, 176] on input "**********" at bounding box center [271, 177] width 30 height 10
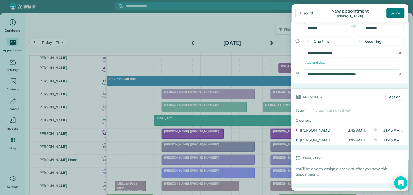
click at [397, 12] on div "Save" at bounding box center [396, 13] width 18 height 10
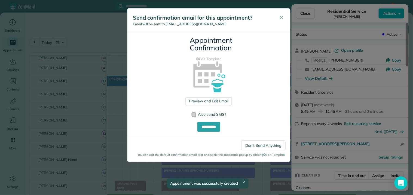
click at [194, 113] on div at bounding box center [194, 114] width 4 height 4
click at [214, 103] on link "Preview and Edit Email" at bounding box center [209, 101] width 46 height 8
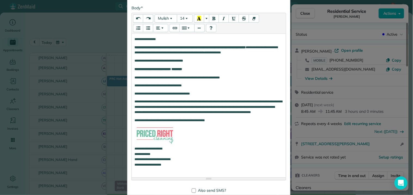
scroll to position [172, 0]
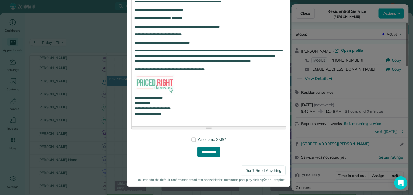
click at [203, 151] on input "**********" at bounding box center [208, 152] width 23 height 10
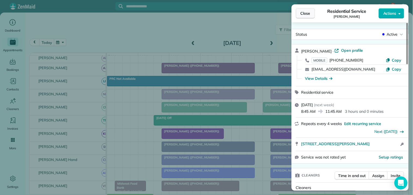
click at [306, 14] on span "Close" at bounding box center [306, 13] width 10 height 5
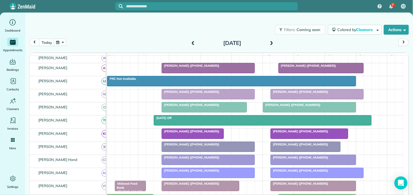
scroll to position [180, 0]
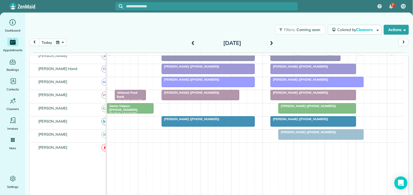
click at [63, 42] on button "button" at bounding box center [60, 42] width 13 height 7
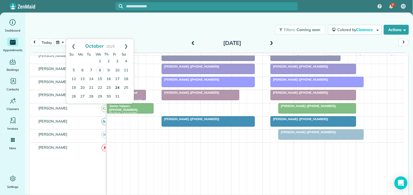
click at [115, 86] on link "24" at bounding box center [117, 88] width 9 height 9
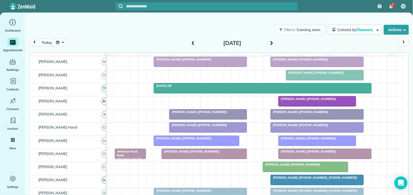
scroll to position [146, 0]
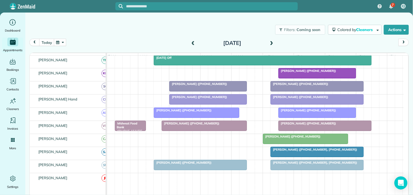
click at [62, 42] on button "button" at bounding box center [60, 42] width 13 height 7
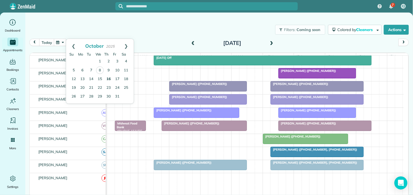
click at [108, 77] on link "16" at bounding box center [108, 79] width 9 height 9
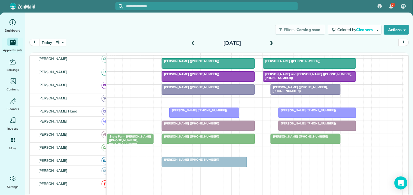
scroll to position [157, 0]
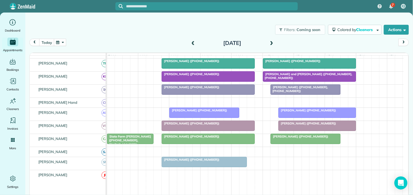
click at [58, 42] on button "button" at bounding box center [60, 42] width 13 height 7
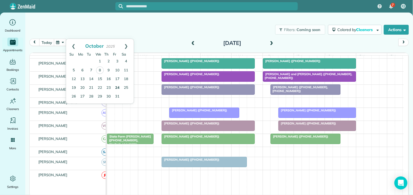
click at [117, 85] on link "24" at bounding box center [117, 88] width 9 height 9
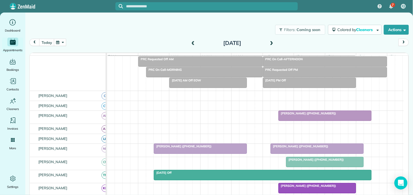
scroll to position [22, 0]
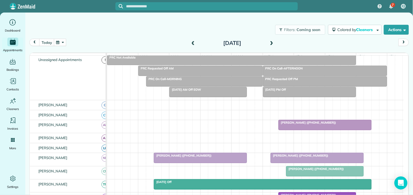
click at [63, 44] on button "button" at bounding box center [60, 42] width 13 height 7
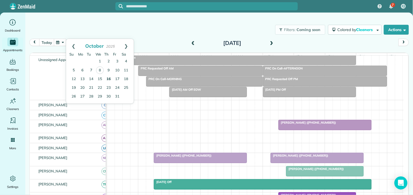
click at [108, 78] on link "16" at bounding box center [108, 79] width 9 height 9
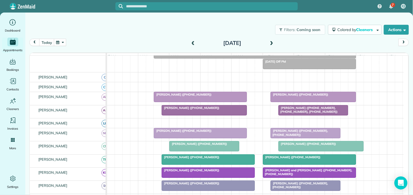
scroll to position [91, 0]
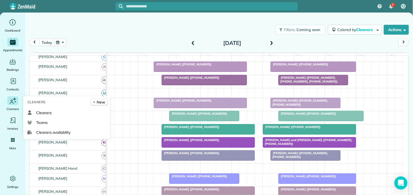
click at [14, 105] on icon "Main" at bounding box center [13, 101] width 8 height 8
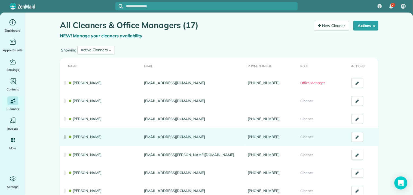
click at [78, 136] on link "[PERSON_NAME]" at bounding box center [85, 137] width 34 height 4
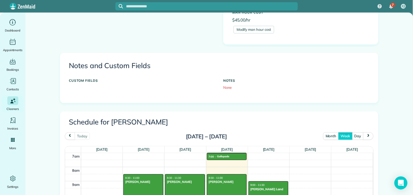
scroll to position [151, 0]
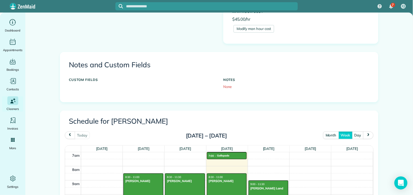
click at [328, 133] on button "month" at bounding box center [331, 135] width 16 height 7
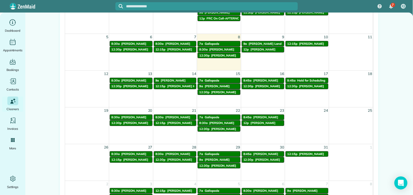
scroll to position [242, 0]
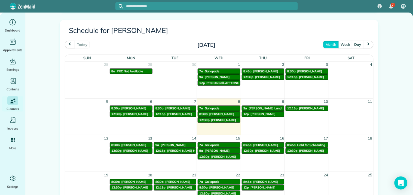
click at [367, 42] on button "next" at bounding box center [368, 44] width 10 height 7
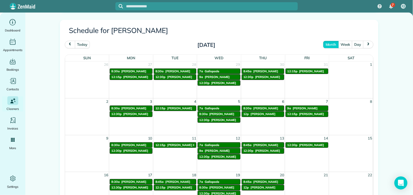
click at [68, 44] on span "prev" at bounding box center [70, 45] width 4 height 4
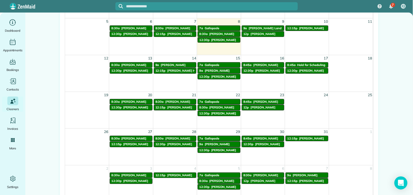
scroll to position [333, 0]
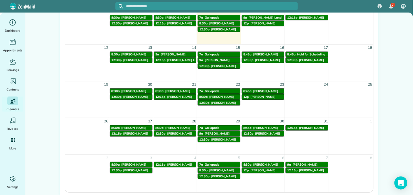
click at [308, 127] on span "[PERSON_NAME]" at bounding box center [311, 128] width 25 height 4
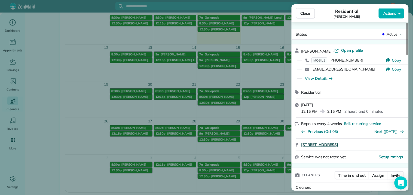
click at [339, 145] on span "[STREET_ADDRESS]" at bounding box center [320, 144] width 37 height 5
click at [300, 14] on button "Close" at bounding box center [305, 13] width 19 height 10
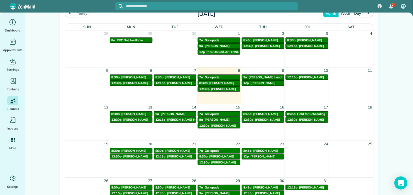
scroll to position [272, 0]
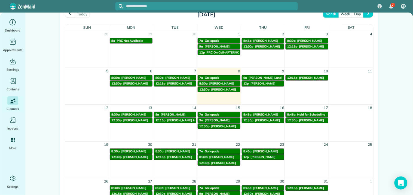
click at [368, 16] on span "next" at bounding box center [368, 14] width 4 height 4
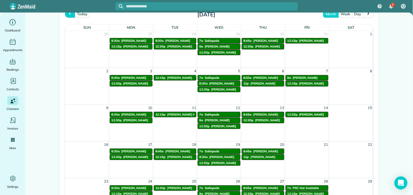
click at [68, 16] on span "prev" at bounding box center [70, 14] width 4 height 4
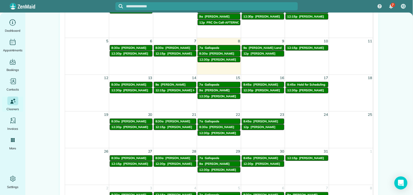
scroll to position [333, 0]
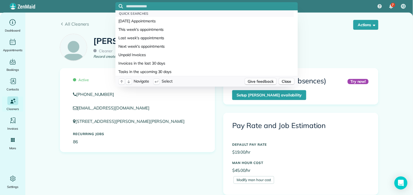
click at [153, 6] on input "text" at bounding box center [212, 6] width 172 height 4
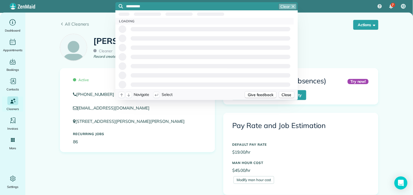
type input "**********"
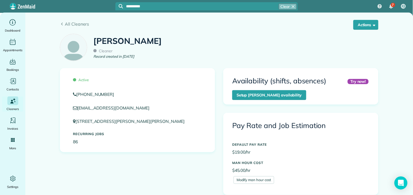
click at [287, 5] on span "Clear" at bounding box center [285, 6] width 9 height 5
click at [71, 7] on div "7 CJ" at bounding box center [206, 6] width 413 height 13
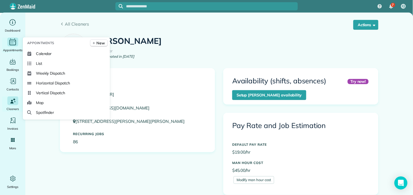
click at [13, 47] on span "Appointments" at bounding box center [13, 49] width 20 height 5
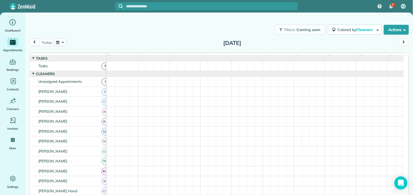
click at [168, 31] on div "Filters: Coming soon Colored by Cleaners Color by Cleaner Color by Team Color b…" at bounding box center [219, 30] width 388 height 18
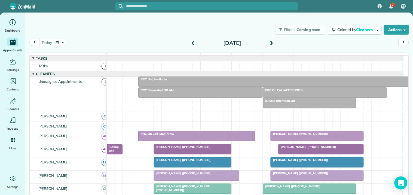
click at [271, 41] on span at bounding box center [272, 43] width 6 height 5
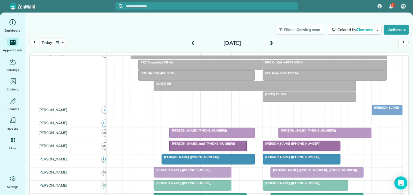
scroll to position [60, 0]
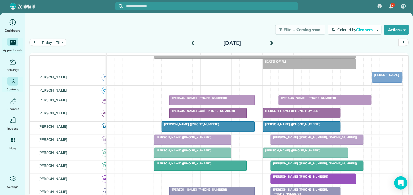
click at [14, 83] on icon "Main" at bounding box center [13, 81] width 8 height 8
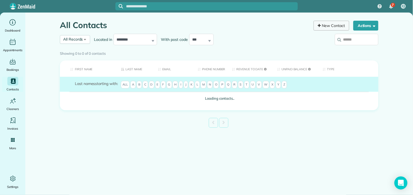
click at [326, 26] on link "New Contact" at bounding box center [332, 26] width 36 height 10
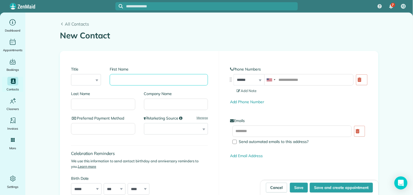
click at [136, 78] on input "First Name" at bounding box center [159, 79] width 98 height 11
type input "****"
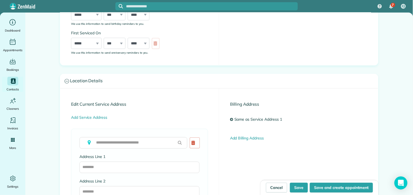
scroll to position [181, 0]
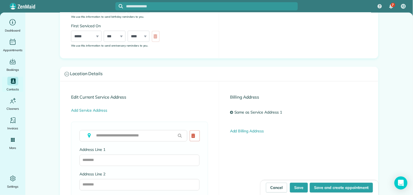
type input "**********"
click at [129, 134] on input "text" at bounding box center [134, 135] width 108 height 11
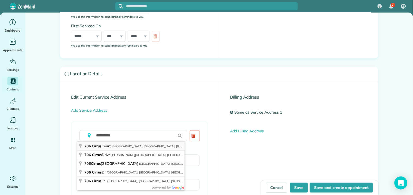
type input "**********"
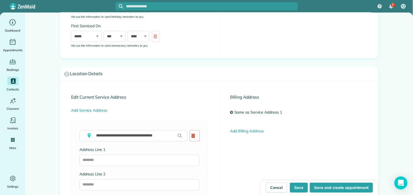
type input "**********"
type input "**"
type input "*****"
click at [330, 189] on button "Save and create appointment" at bounding box center [341, 188] width 63 height 10
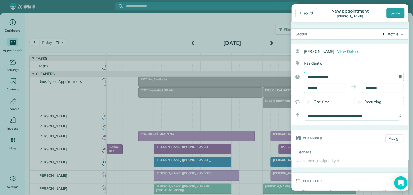
click at [328, 76] on input "**********" at bounding box center [354, 76] width 100 height 9
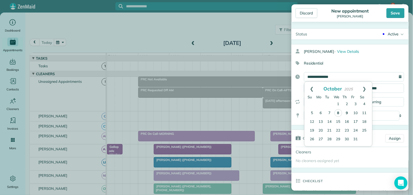
click at [345, 111] on link "9" at bounding box center [347, 113] width 9 height 9
type input "**********"
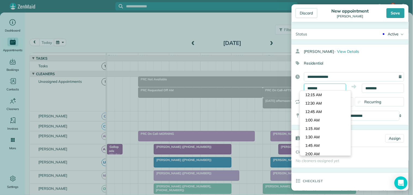
click at [322, 85] on input "*******" at bounding box center [325, 88] width 42 height 9
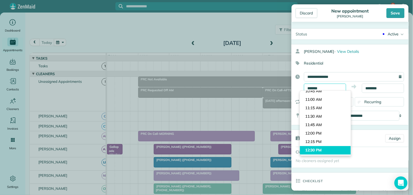
scroll to position [377, 0]
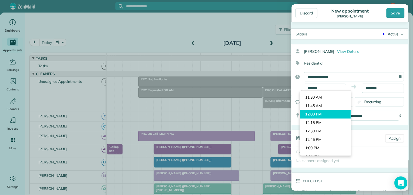
type input "********"
click at [316, 114] on body "7 CJ Dashboard Appointments Bookings Contacts Cleaners Invoices Payroll Reports…" at bounding box center [206, 97] width 413 height 195
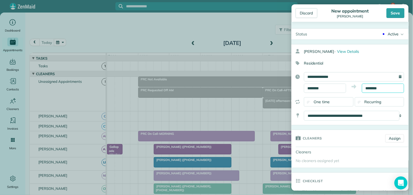
click at [384, 89] on input "********" at bounding box center [383, 88] width 42 height 9
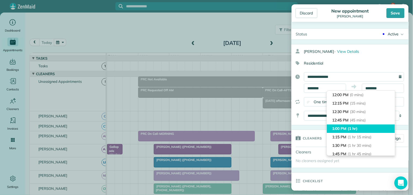
type input "*******"
click at [344, 127] on li "1:00 PM (1 hr)" at bounding box center [361, 128] width 68 height 8
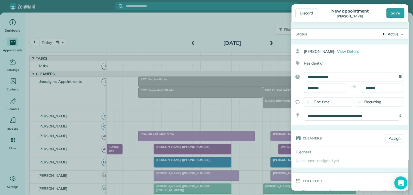
click at [391, 34] on div "Active" at bounding box center [393, 33] width 11 height 5
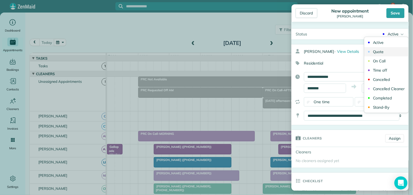
click at [380, 52] on link "Quote" at bounding box center [387, 51] width 44 height 9
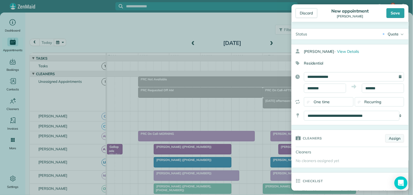
click at [395, 138] on link "Assign" at bounding box center [395, 138] width 19 height 8
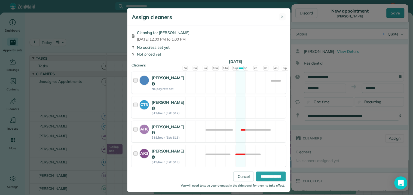
click at [236, 79] on div "Cat Jacobson No pay rate set Available" at bounding box center [209, 83] width 155 height 22
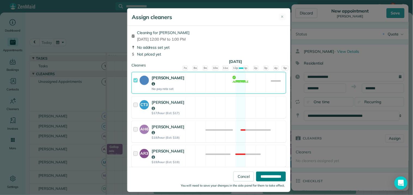
click at [267, 177] on input "**********" at bounding box center [271, 177] width 30 height 10
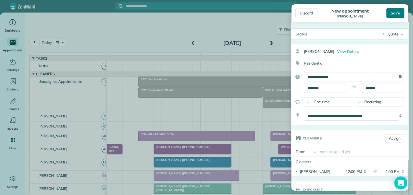
click at [396, 13] on div "Save" at bounding box center [396, 13] width 18 height 10
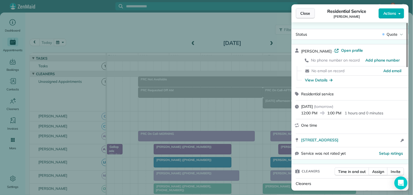
click at [310, 14] on span "Close" at bounding box center [306, 13] width 10 height 5
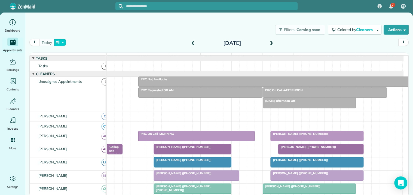
click at [62, 42] on button "button" at bounding box center [60, 42] width 13 height 7
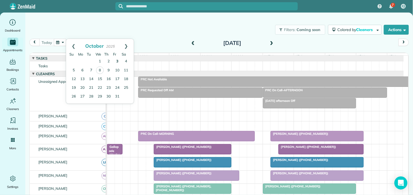
click at [118, 59] on link "3" at bounding box center [117, 61] width 9 height 9
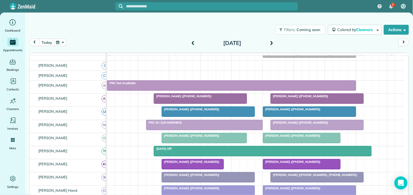
scroll to position [121, 0]
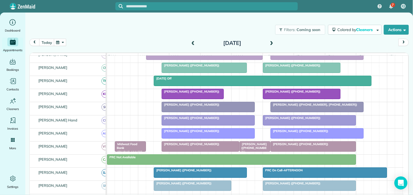
click at [200, 93] on span "Laura Goodman (+14044513994)" at bounding box center [191, 92] width 58 height 4
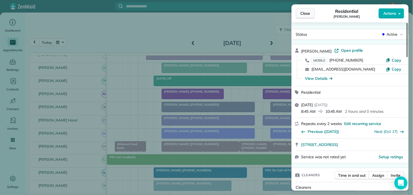
click at [305, 13] on span "Close" at bounding box center [306, 13] width 10 height 5
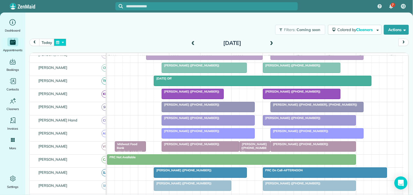
click at [61, 39] on button "button" at bounding box center [60, 42] width 13 height 7
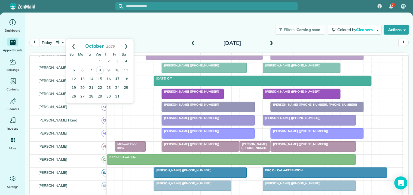
click at [118, 78] on link "17" at bounding box center [117, 79] width 9 height 9
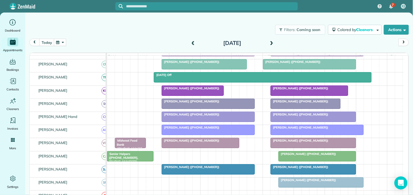
scroll to position [128, 0]
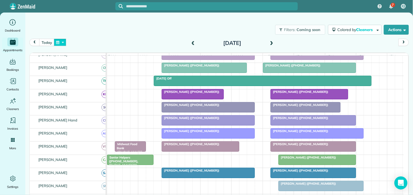
click at [66, 41] on button "button" at bounding box center [60, 42] width 13 height 7
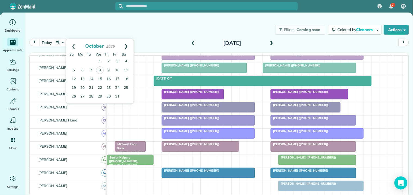
click at [126, 44] on link "Next" at bounding box center [126, 46] width 15 height 14
click at [108, 78] on link "13" at bounding box center [108, 79] width 9 height 9
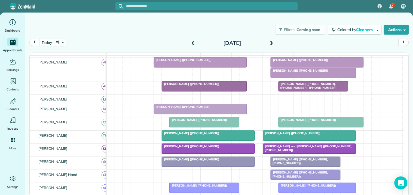
scroll to position [62, 0]
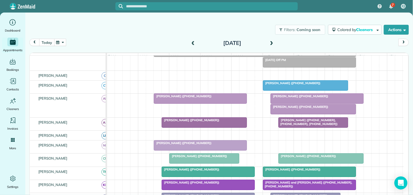
click at [46, 42] on button "today" at bounding box center [46, 42] width 15 height 7
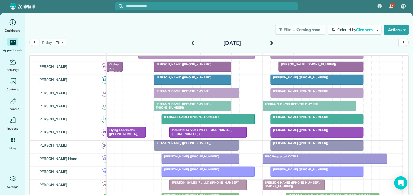
scroll to position [102, 0]
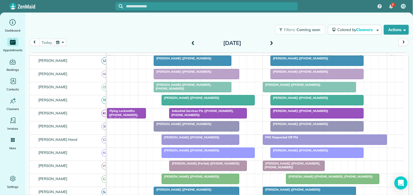
click at [295, 92] on div at bounding box center [309, 87] width 93 height 10
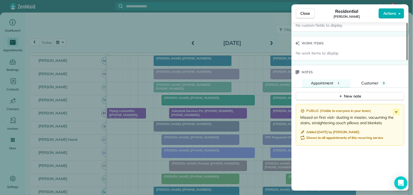
scroll to position [424, 0]
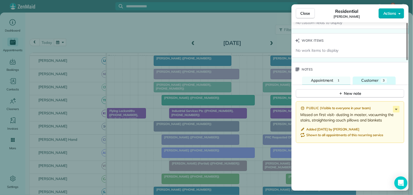
click at [371, 78] on span "Customer" at bounding box center [370, 80] width 17 height 5
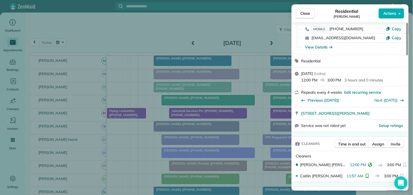
scroll to position [0, 0]
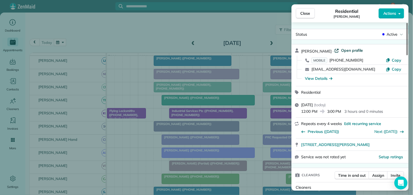
click at [344, 49] on span "Open profile" at bounding box center [352, 50] width 22 height 5
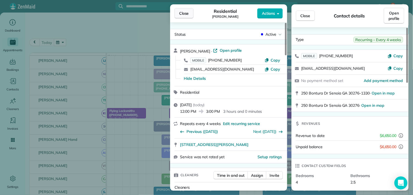
click at [189, 13] on button "Close" at bounding box center [184, 13] width 19 height 10
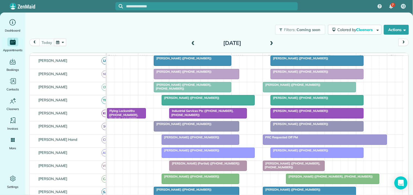
click at [183, 28] on div "Filters: Coming soon Colored by Cleaners Color by Cleaner Color by Team Color b…" at bounding box center [219, 30] width 388 height 18
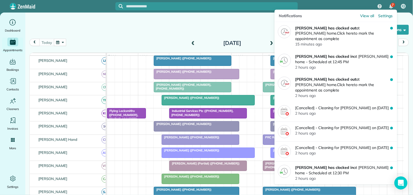
click at [392, 4] on div "7" at bounding box center [393, 5] width 4 height 4
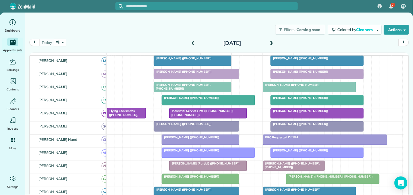
click at [99, 40] on div "today Wednesday Oct 8, 2025" at bounding box center [219, 44] width 380 height 10
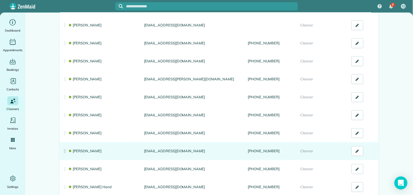
scroll to position [91, 0]
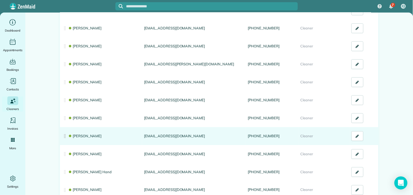
click at [83, 134] on link "[PERSON_NAME]" at bounding box center [85, 136] width 34 height 4
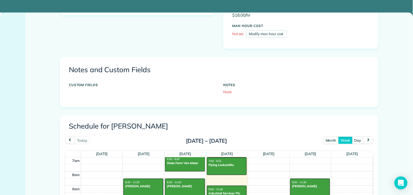
scroll to position [151, 0]
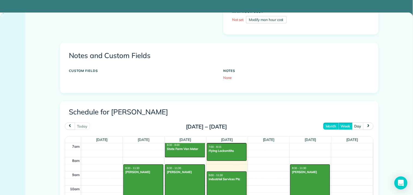
click at [330, 126] on button "month" at bounding box center [331, 126] width 16 height 7
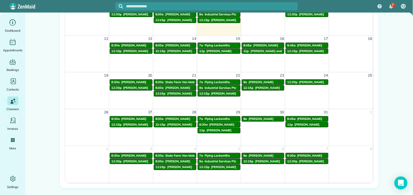
scroll to position [303, 0]
